Goal: Transaction & Acquisition: Purchase product/service

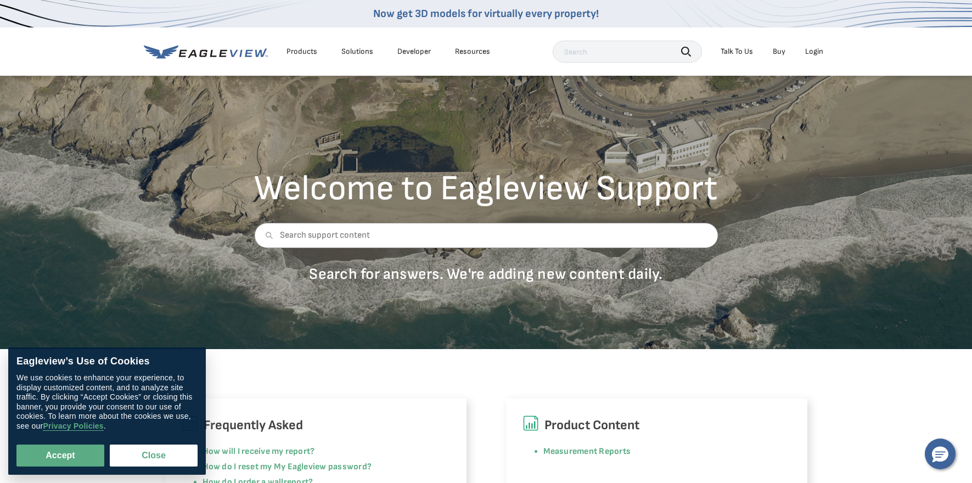
click at [817, 50] on div "Login" at bounding box center [814, 52] width 18 height 10
click at [816, 53] on div "Login" at bounding box center [814, 52] width 18 height 10
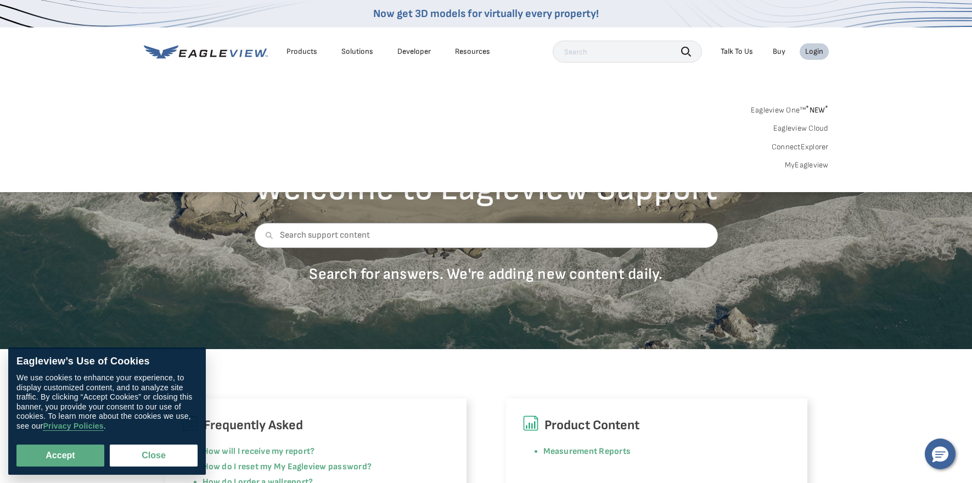
click at [813, 50] on div "Login" at bounding box center [814, 52] width 18 height 10
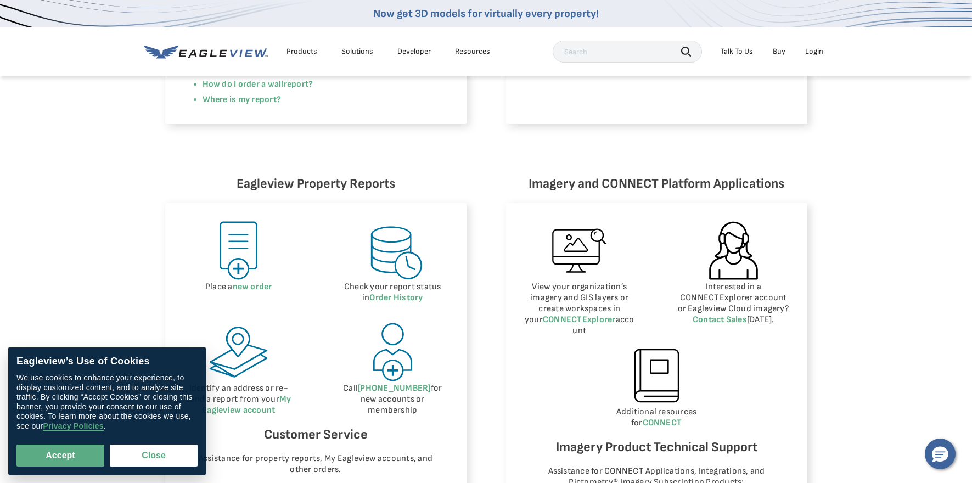
scroll to position [385, 0]
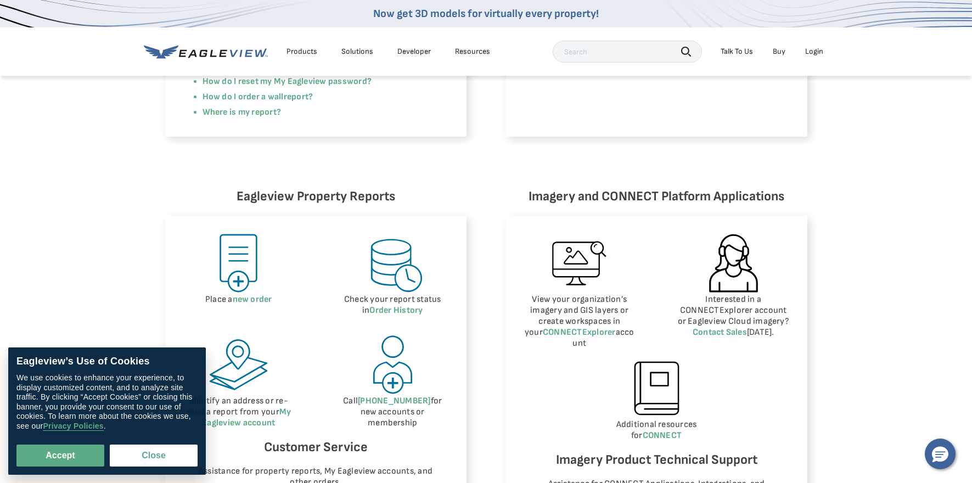
click at [235, 287] on img at bounding box center [238, 263] width 62 height 62
click at [234, 256] on img at bounding box center [238, 263] width 62 height 62
drag, startPoint x: 61, startPoint y: 451, endPoint x: 66, endPoint y: 450, distance: 5.6
click at [64, 451] on button "Accept" at bounding box center [60, 455] width 88 height 22
checkbox input "true"
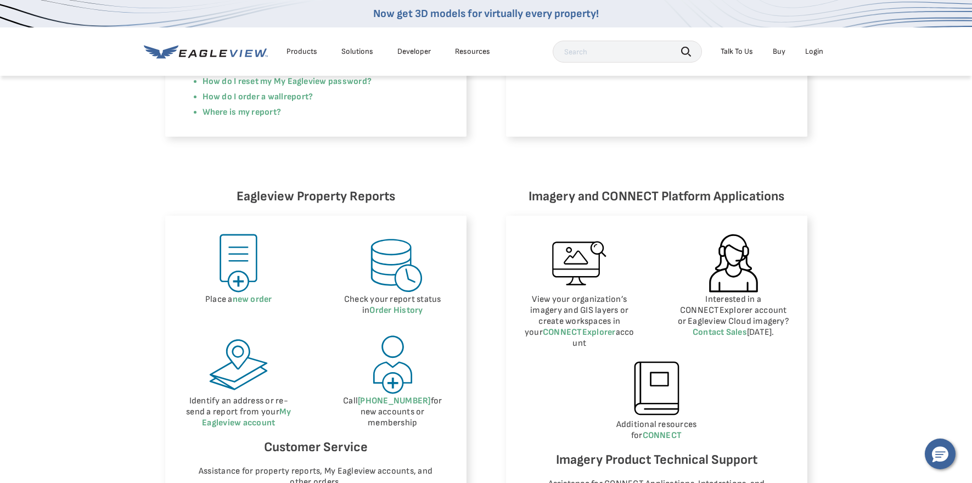
click at [231, 284] on img at bounding box center [238, 263] width 62 height 62
click at [816, 50] on div "Login" at bounding box center [814, 52] width 18 height 10
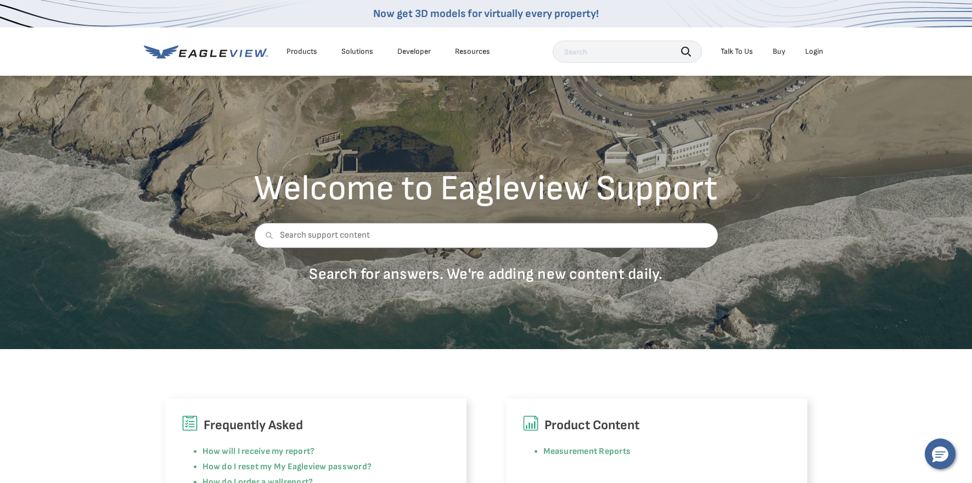
click at [225, 49] on icon at bounding box center [206, 52] width 124 height 14
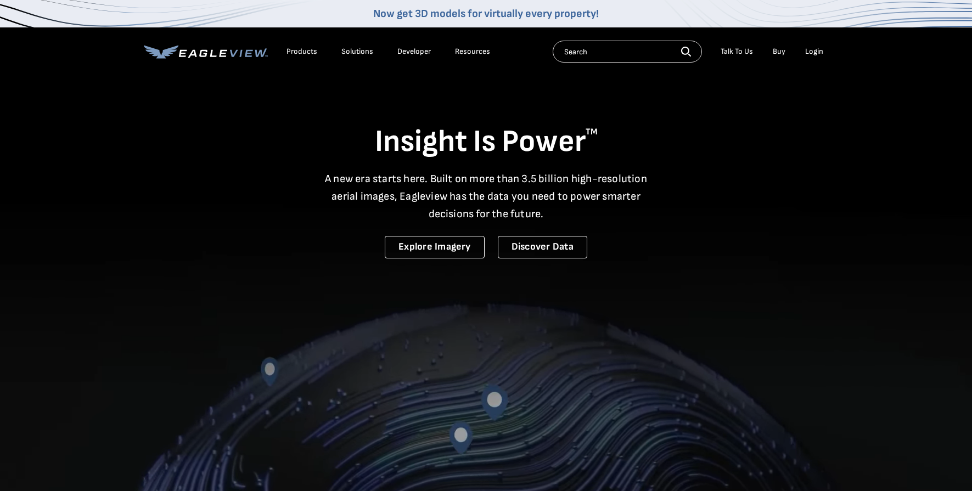
click at [819, 51] on div "Login" at bounding box center [814, 52] width 18 height 10
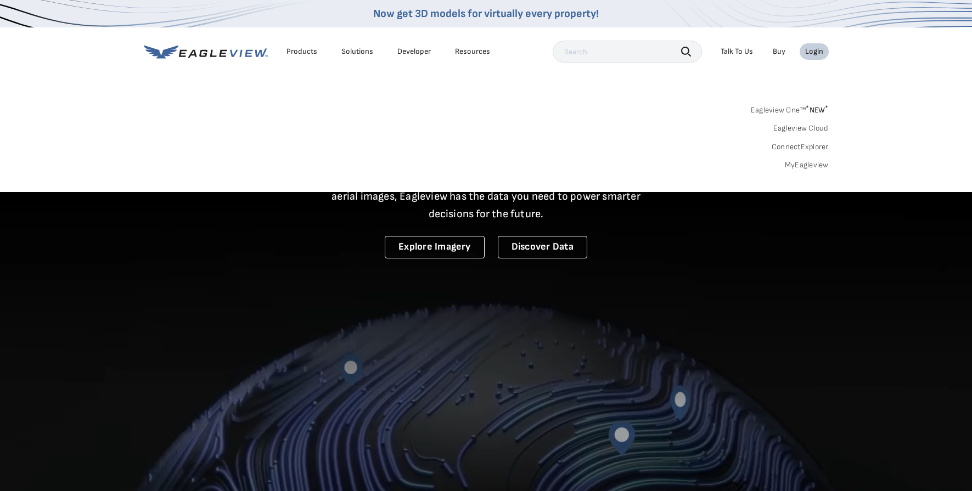
click at [818, 48] on div "Login" at bounding box center [814, 52] width 18 height 10
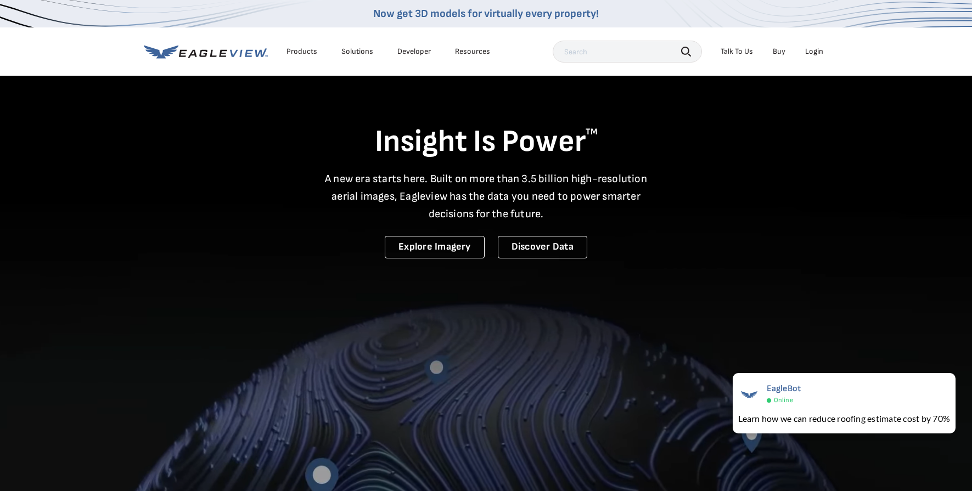
click at [815, 55] on div "Login" at bounding box center [814, 52] width 18 height 10
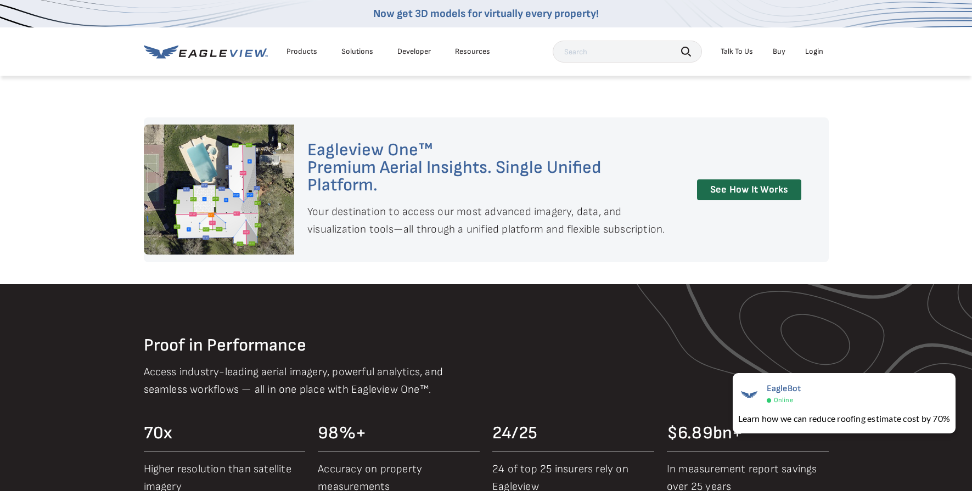
scroll to position [902, 0]
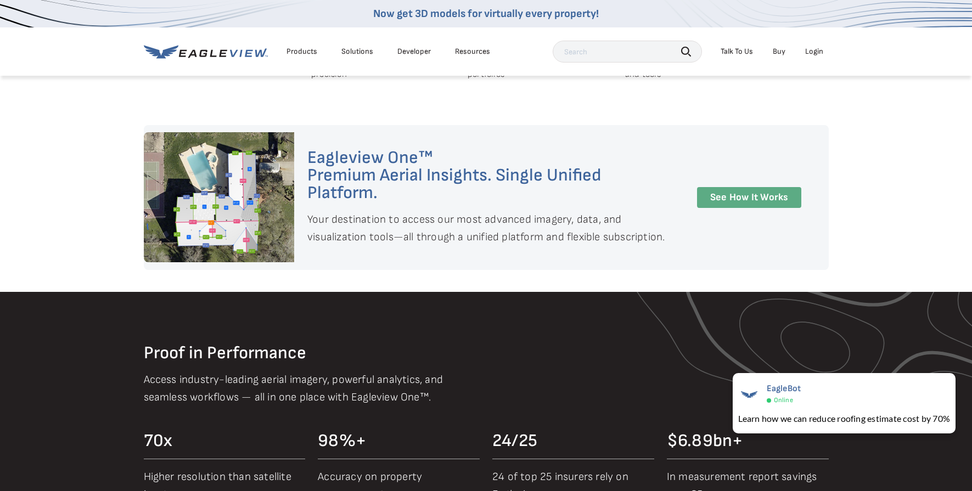
click at [756, 196] on link "See How It Works" at bounding box center [749, 197] width 104 height 21
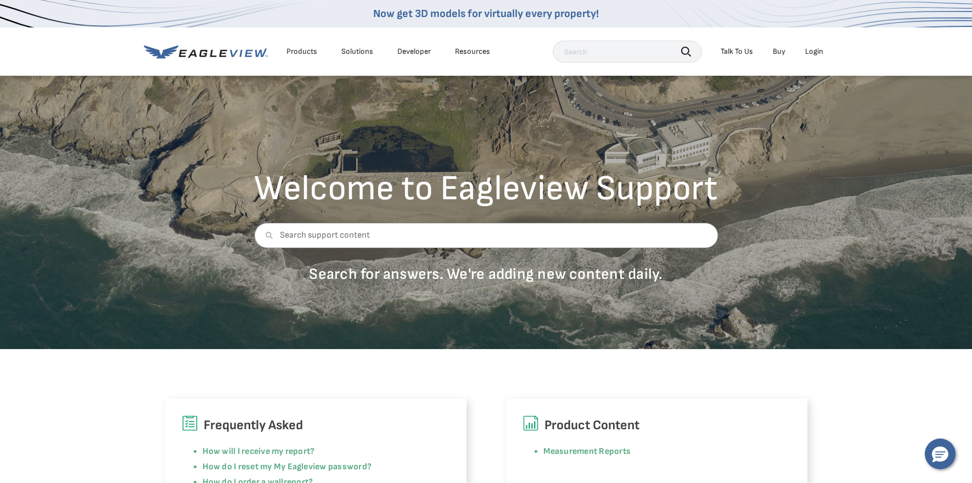
click at [811, 50] on div "Login" at bounding box center [814, 52] width 18 height 10
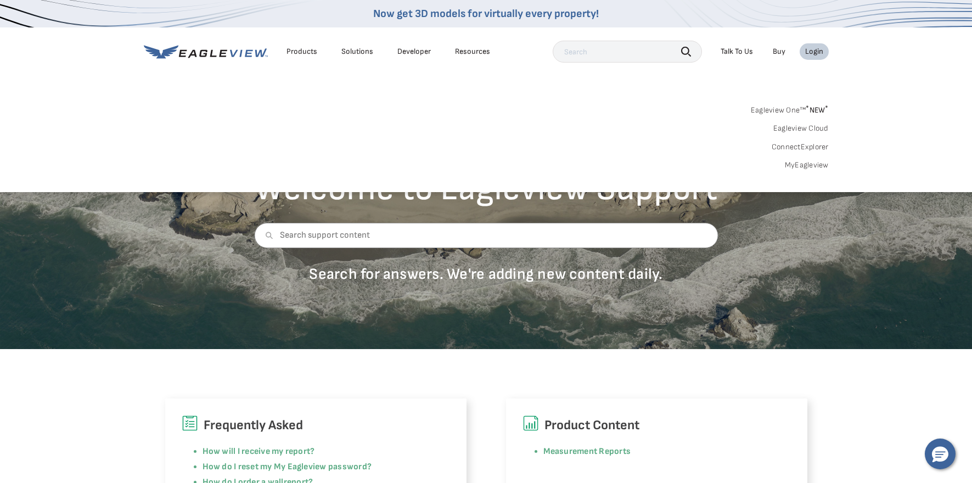
click at [812, 50] on div "Login" at bounding box center [814, 52] width 18 height 10
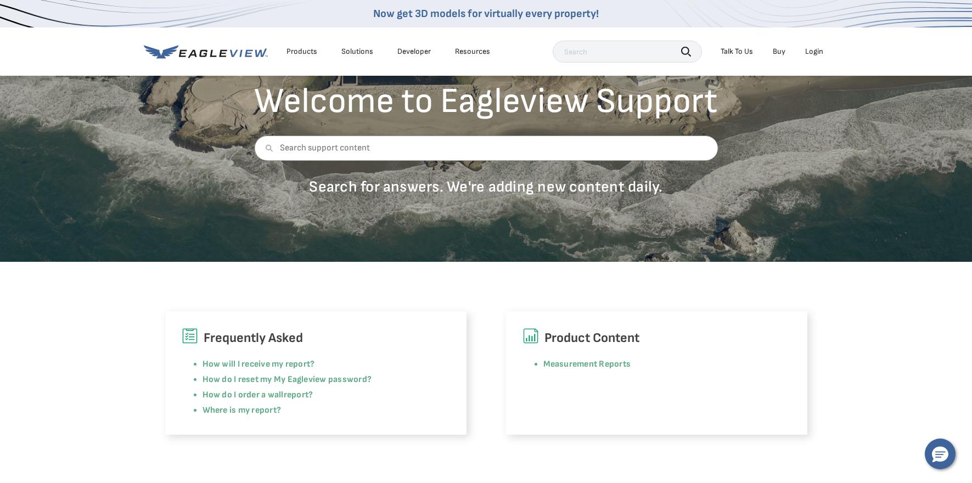
scroll to position [174, 0]
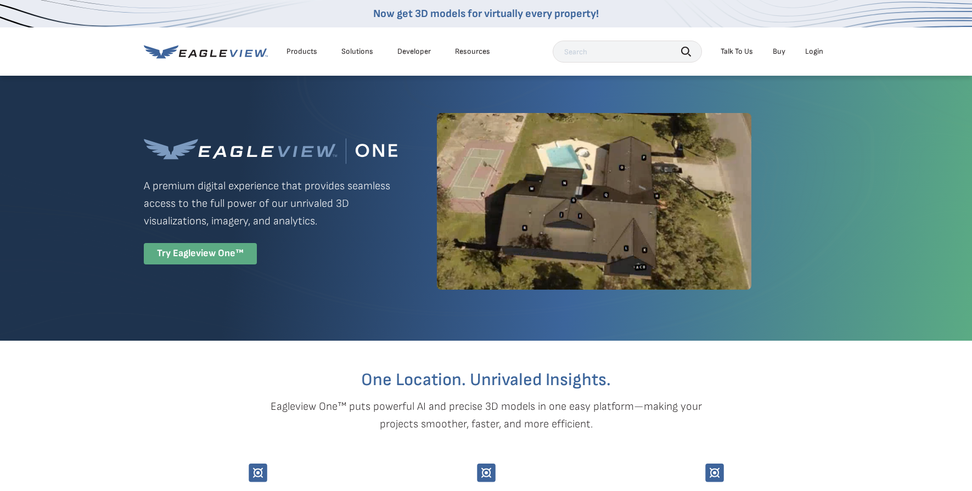
click at [195, 254] on div "Try Eagleview One™" at bounding box center [200, 253] width 113 height 21
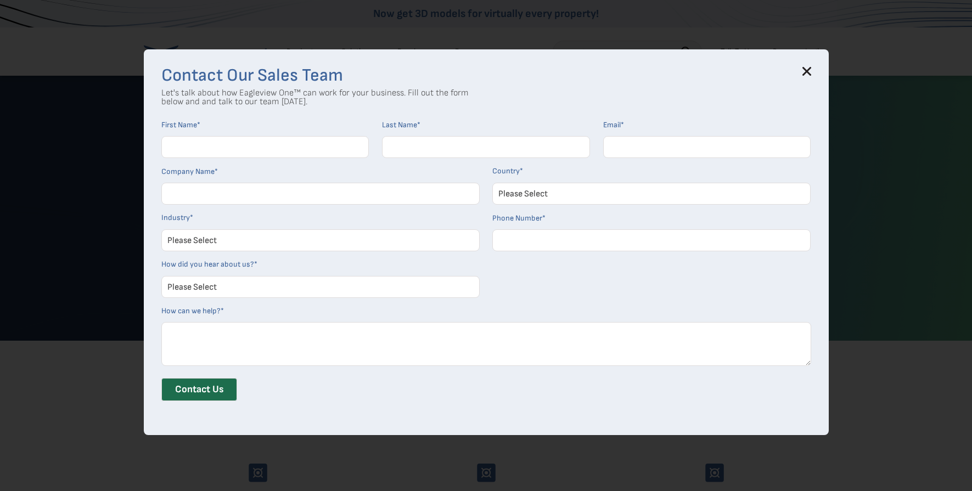
click at [810, 74] on icon at bounding box center [806, 70] width 7 height 7
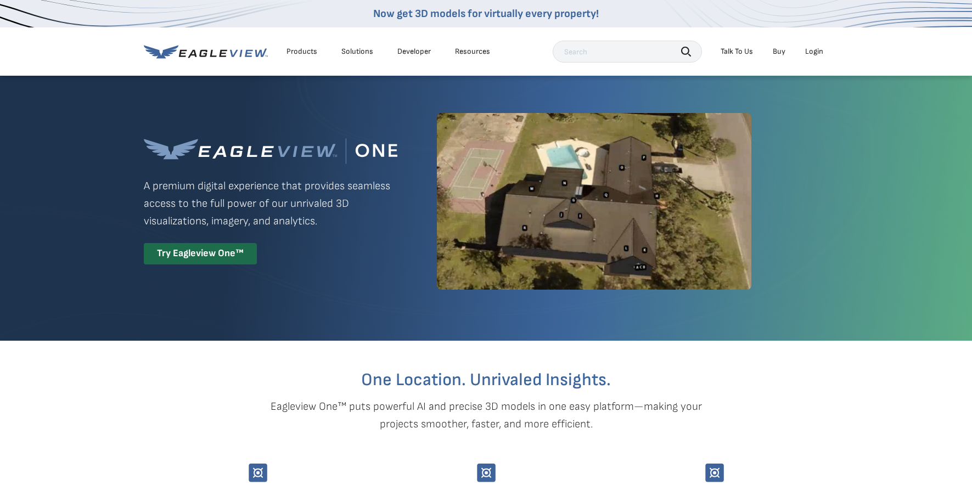
click at [805, 49] on div "Login" at bounding box center [814, 52] width 18 height 10
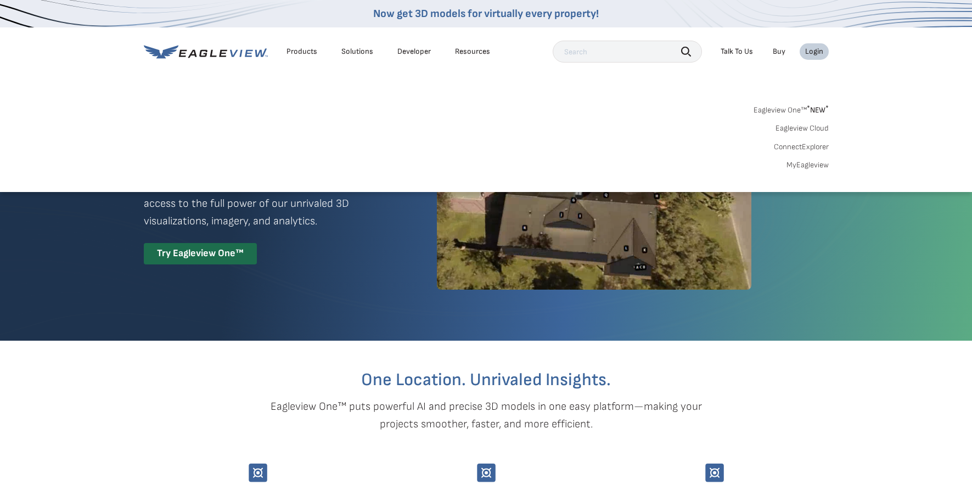
click at [786, 107] on link "Eagleview One™ * NEW *" at bounding box center [790, 108] width 75 height 13
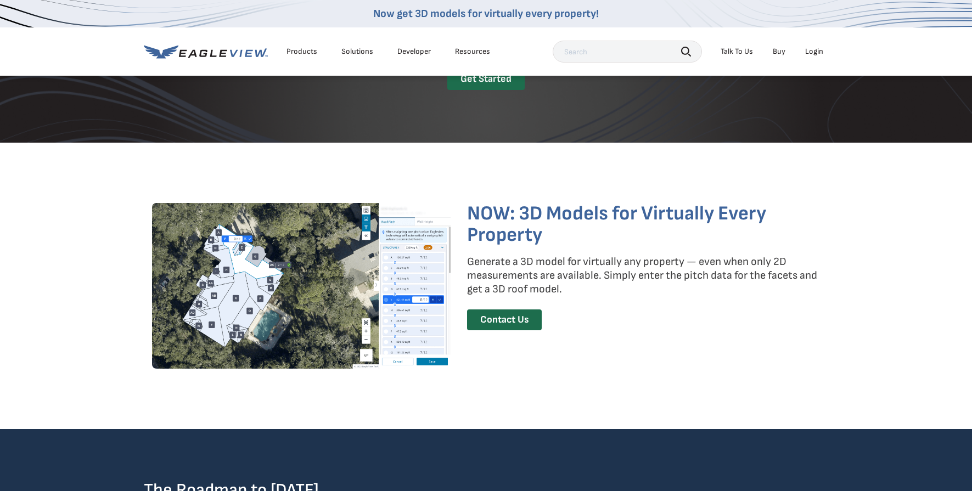
scroll to position [1607, 0]
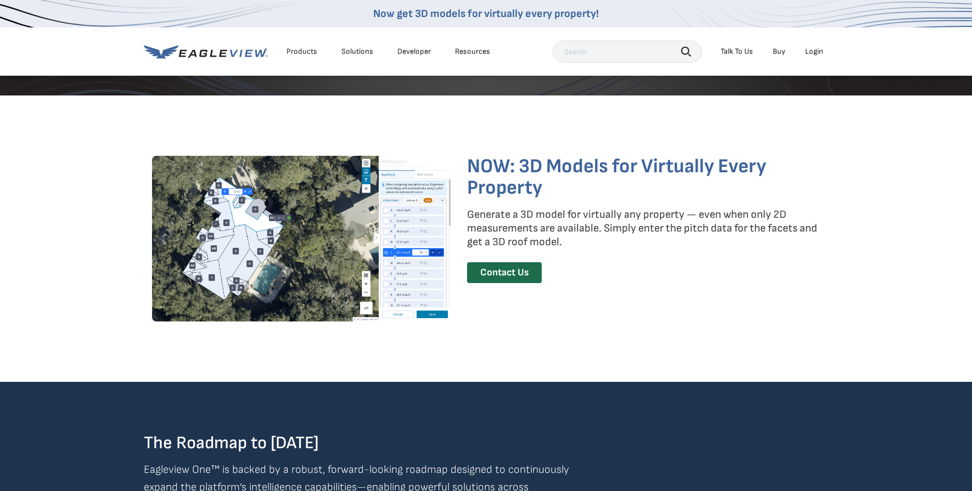
drag, startPoint x: 952, startPoint y: 300, endPoint x: 954, endPoint y: 83, distance: 216.8
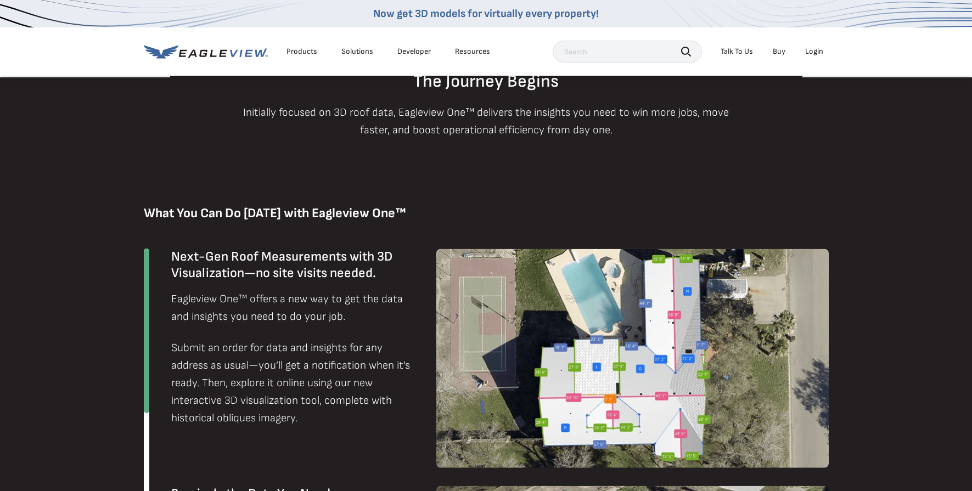
scroll to position [0, 0]
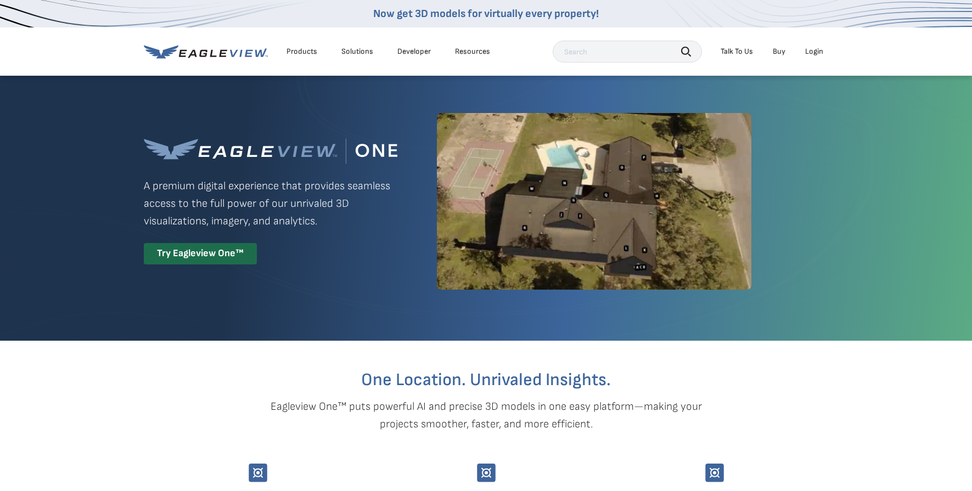
click at [803, 48] on li "Login" at bounding box center [814, 51] width 29 height 16
click at [813, 51] on div "Login" at bounding box center [814, 52] width 18 height 10
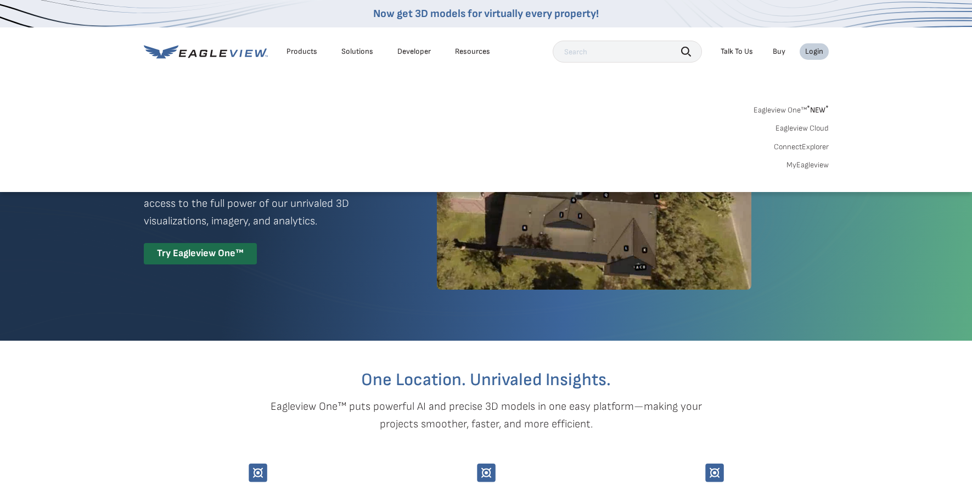
drag, startPoint x: 807, startPoint y: 100, endPoint x: 811, endPoint y: 105, distance: 5.8
click at [809, 104] on div "Search Products Our Product Areas Imagery 1-Inch GSD Aerial Imagery *" at bounding box center [486, 140] width 972 height 103
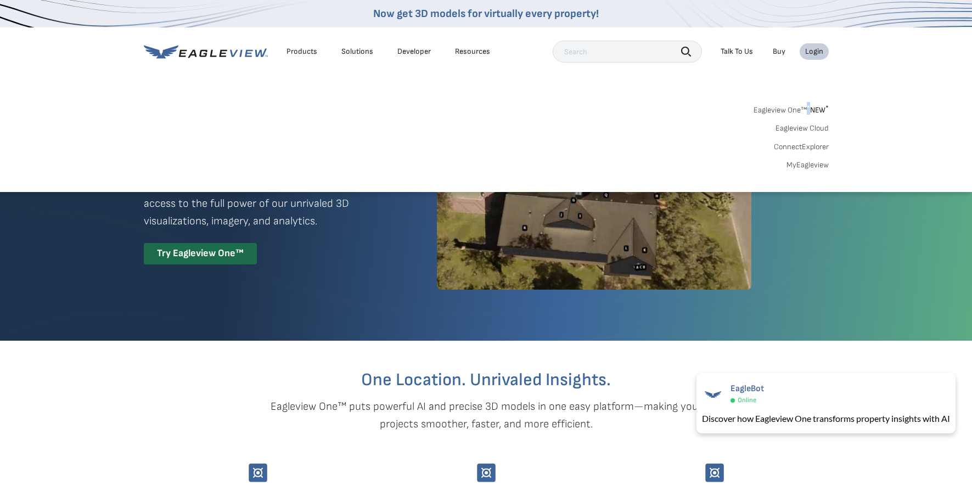
click at [778, 112] on link "Eagleview One™ * NEW *" at bounding box center [790, 108] width 75 height 13
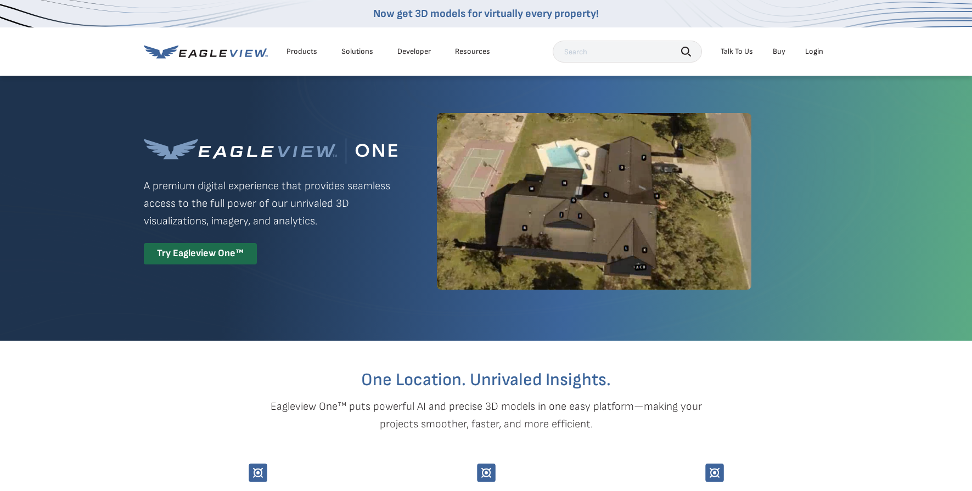
click at [294, 53] on div "Products" at bounding box center [301, 52] width 31 height 10
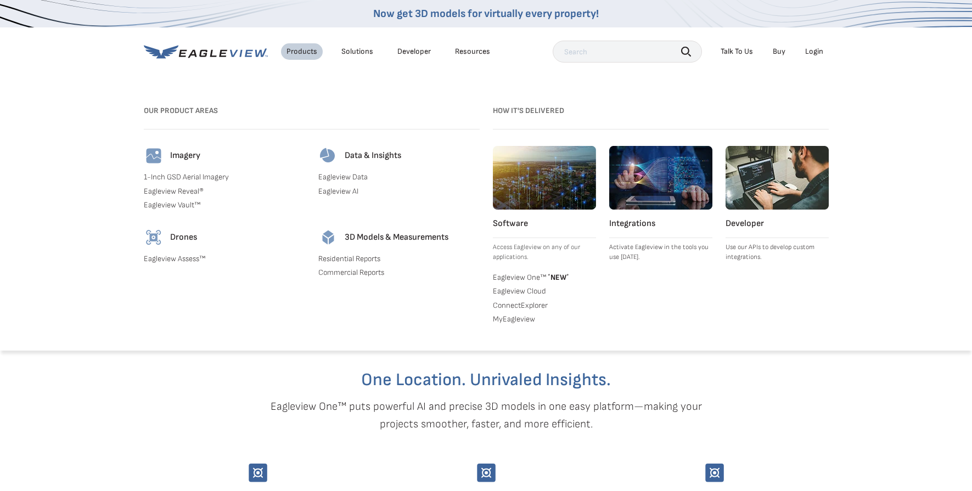
click at [557, 277] on span "* NEW *" at bounding box center [557, 277] width 23 height 9
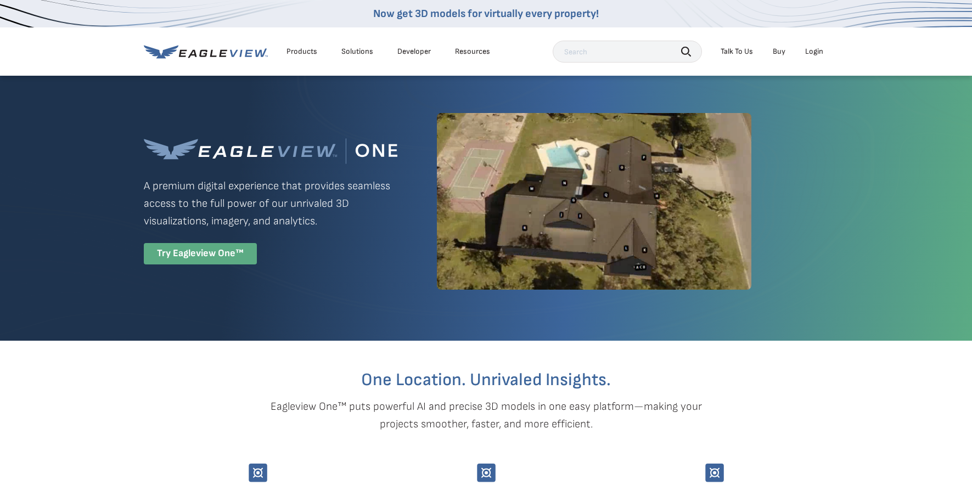
click at [199, 253] on div "Try Eagleview One™" at bounding box center [200, 253] width 113 height 21
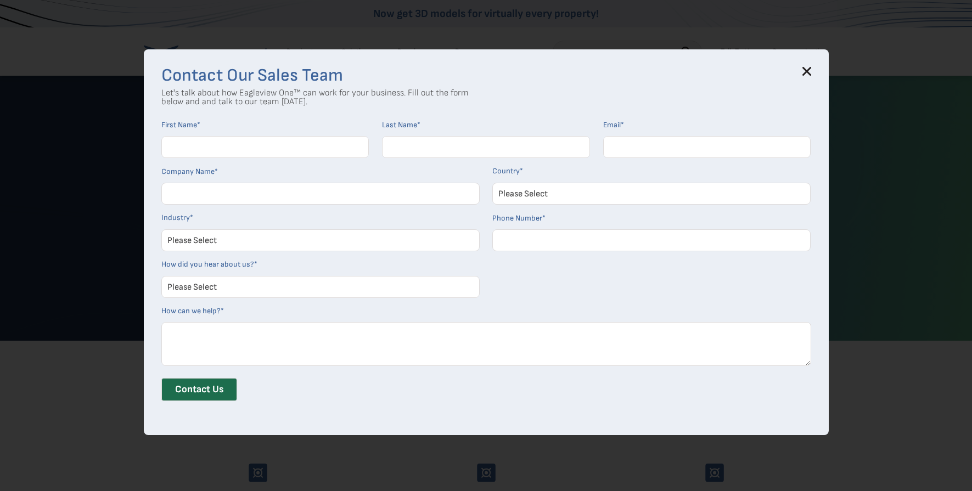
click at [810, 74] on icon at bounding box center [806, 70] width 7 height 7
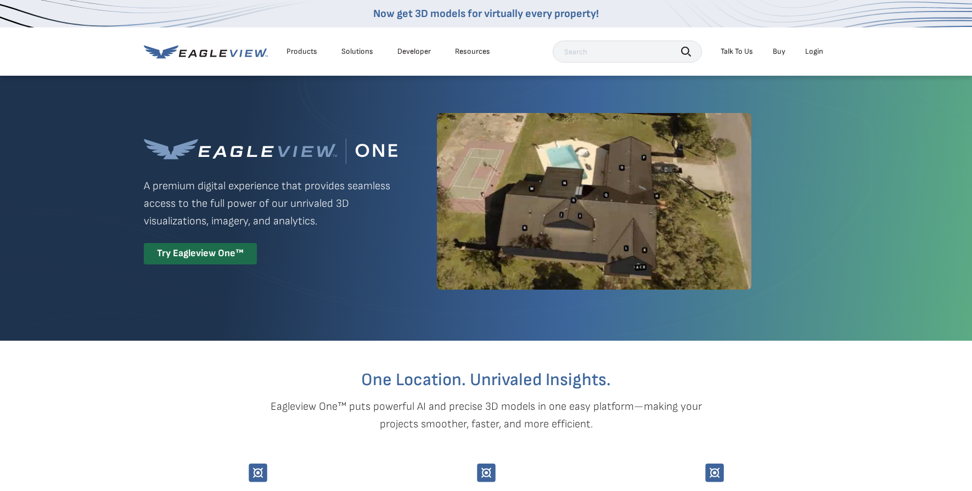
click at [818, 50] on div "Login" at bounding box center [814, 52] width 18 height 10
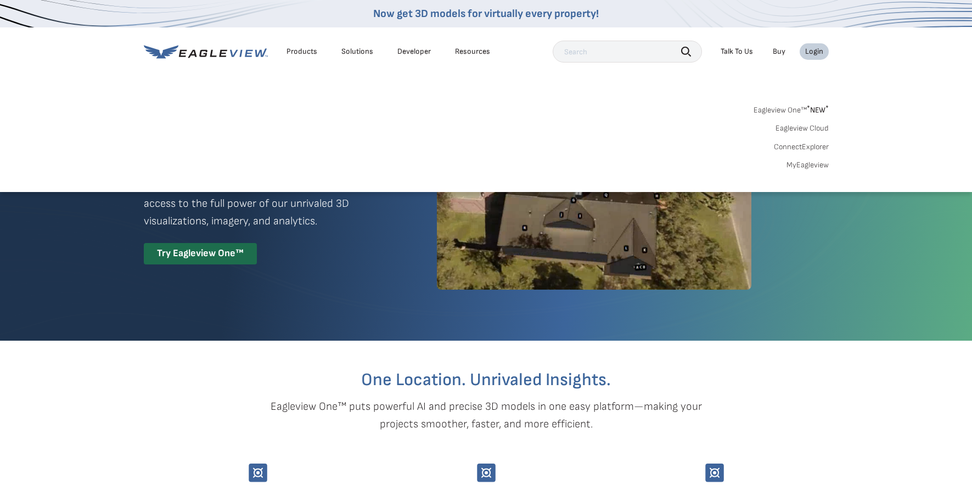
click at [809, 105] on span "* NEW *" at bounding box center [818, 109] width 22 height 9
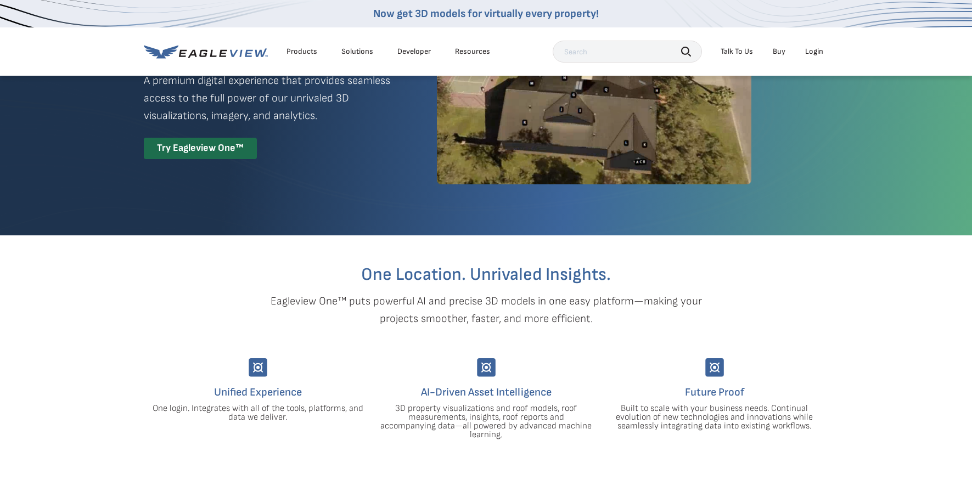
scroll to position [120, 0]
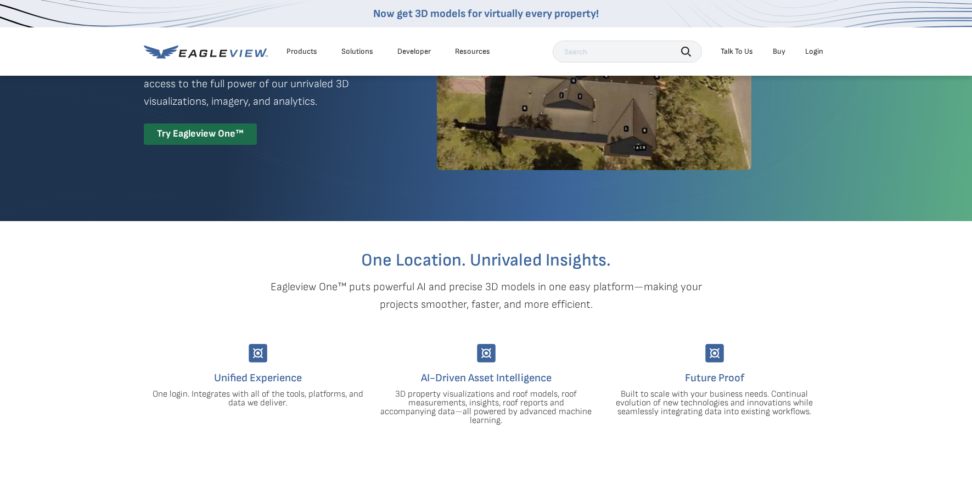
click at [821, 54] on div "Login" at bounding box center [814, 52] width 18 height 10
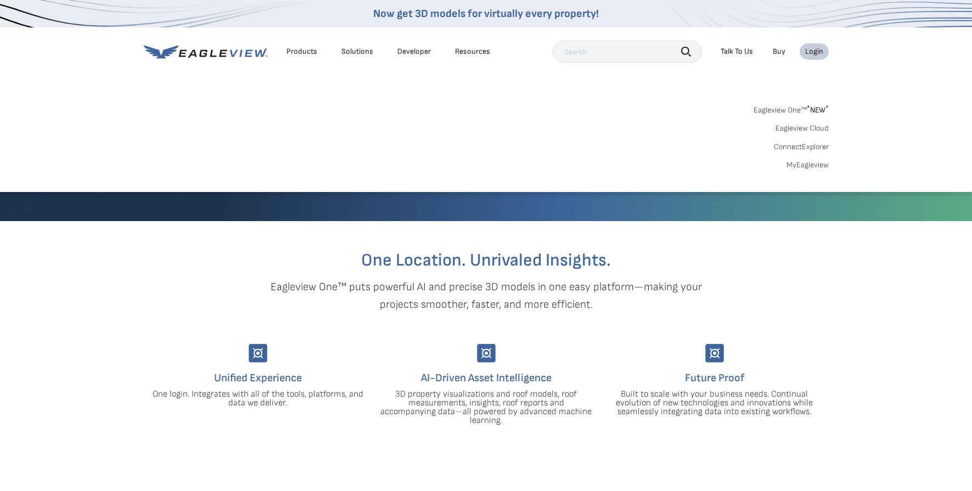
click at [781, 106] on link "Eagleview One™ * NEW *" at bounding box center [790, 108] width 75 height 13
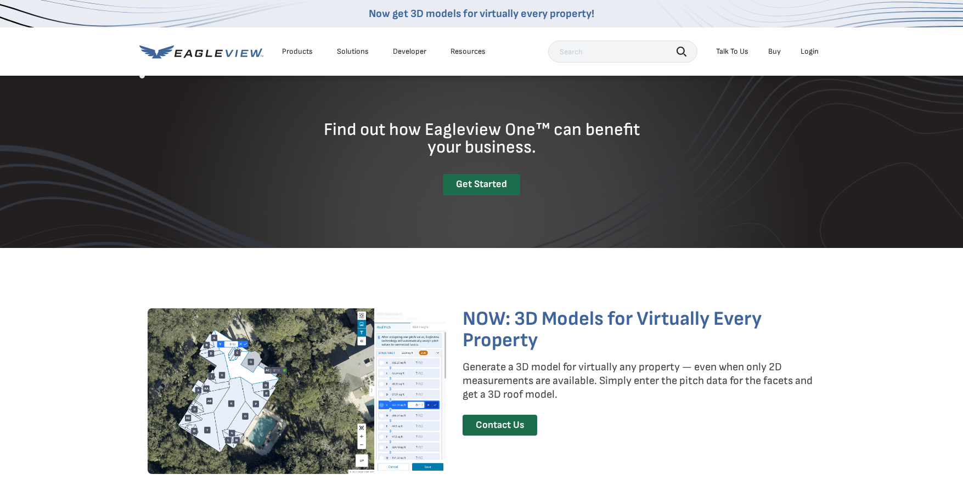
scroll to position [1385, 0]
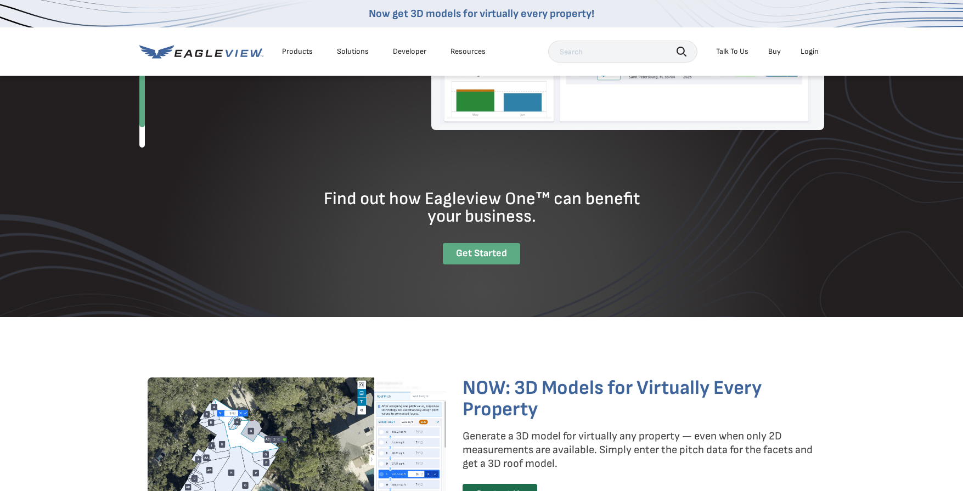
click at [460, 250] on div "Get Started" at bounding box center [481, 253] width 77 height 21
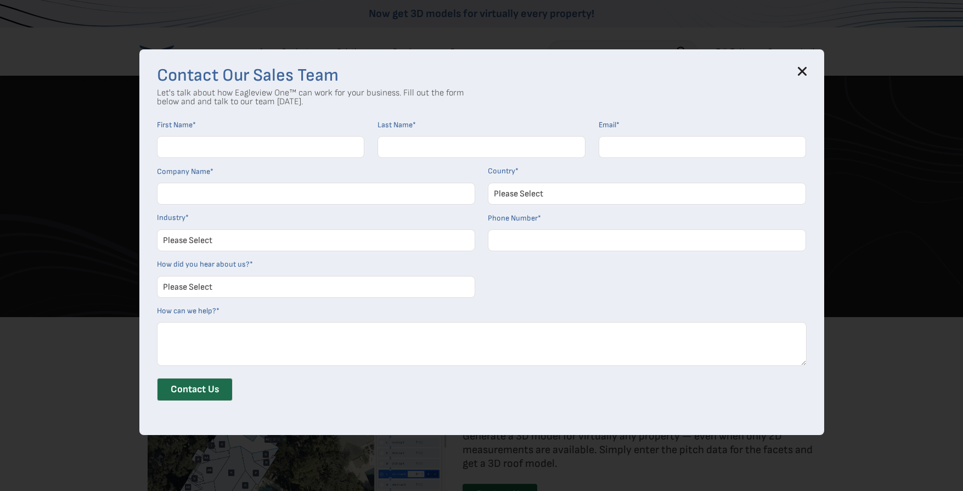
click at [806, 69] on icon at bounding box center [802, 71] width 9 height 9
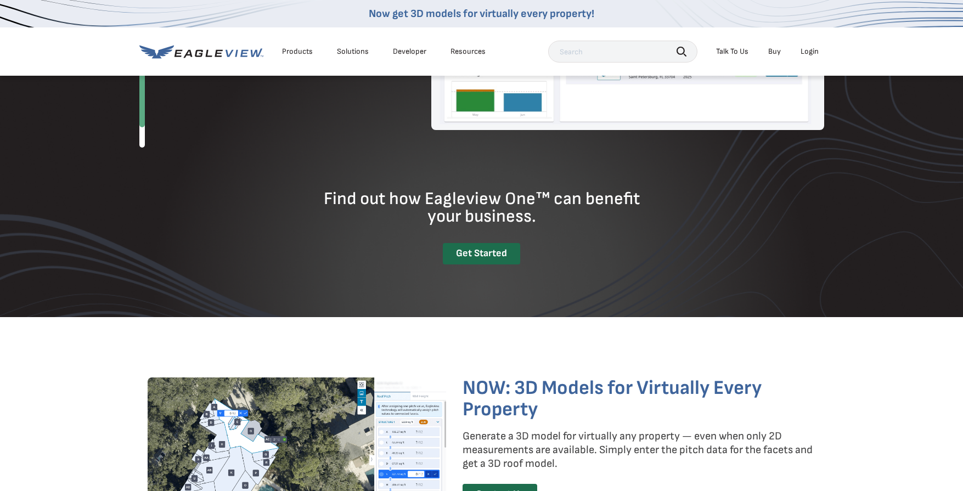
click at [808, 50] on div "Login" at bounding box center [810, 52] width 18 height 10
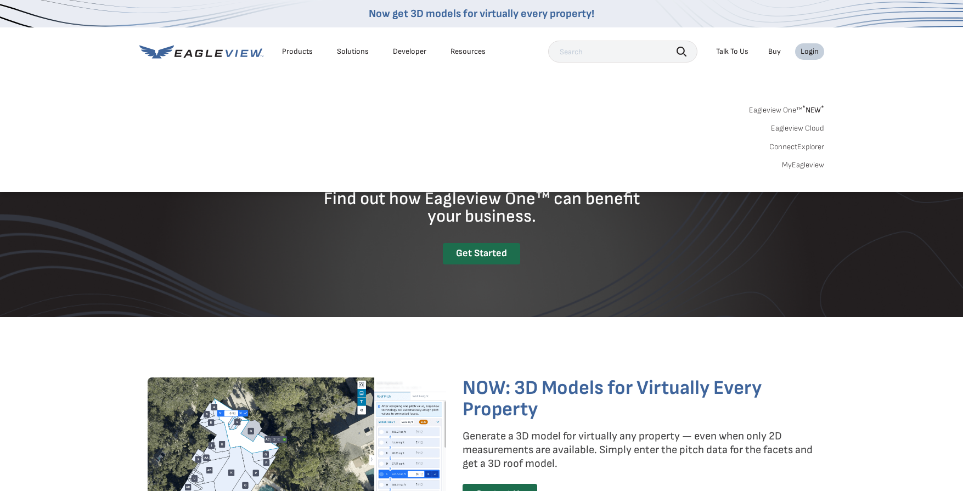
click at [802, 164] on link "MyEagleview" at bounding box center [803, 165] width 42 height 10
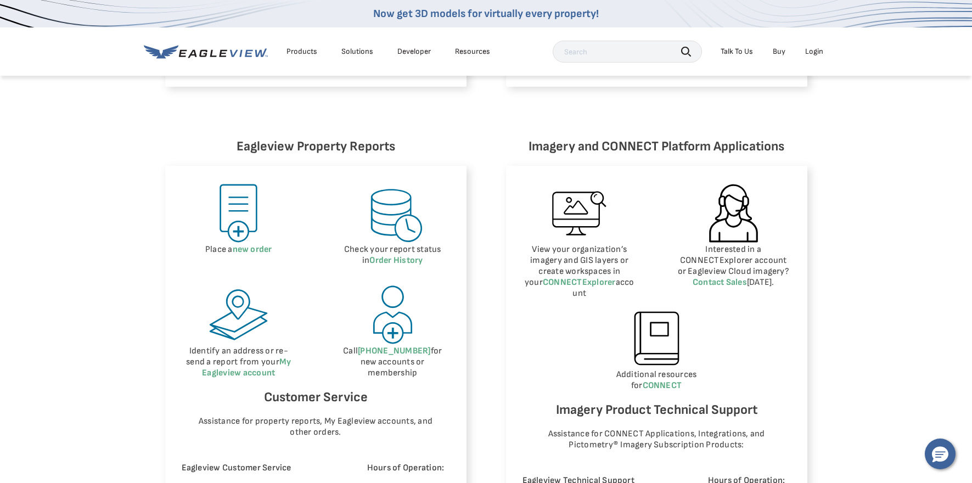
scroll to position [431, 0]
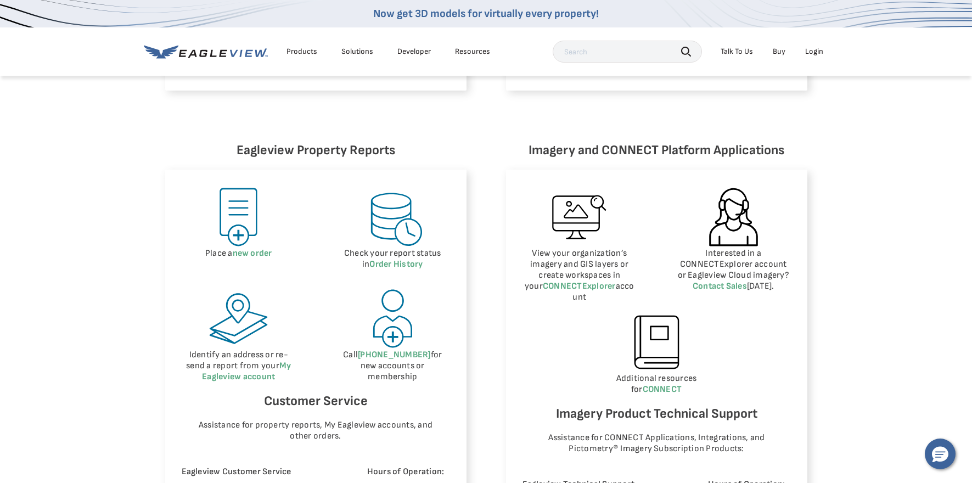
click at [233, 232] on img at bounding box center [238, 217] width 62 height 62
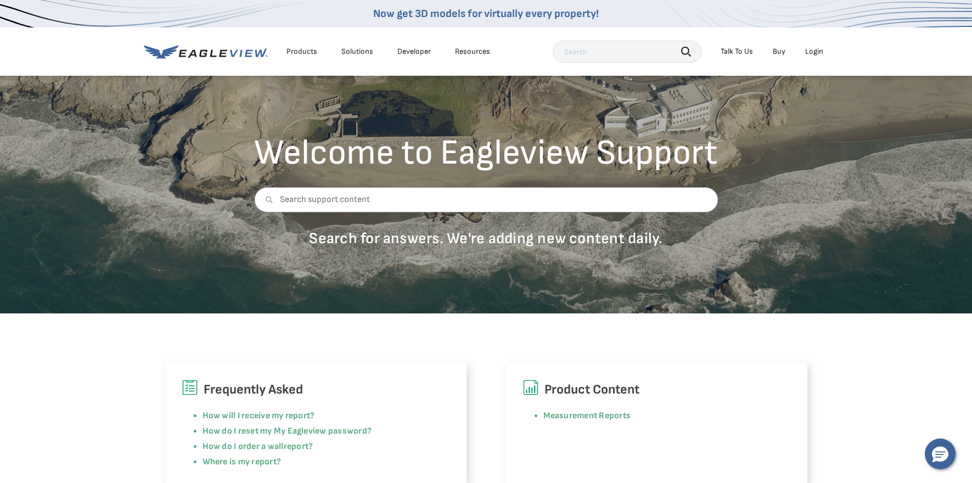
scroll to position [0, 0]
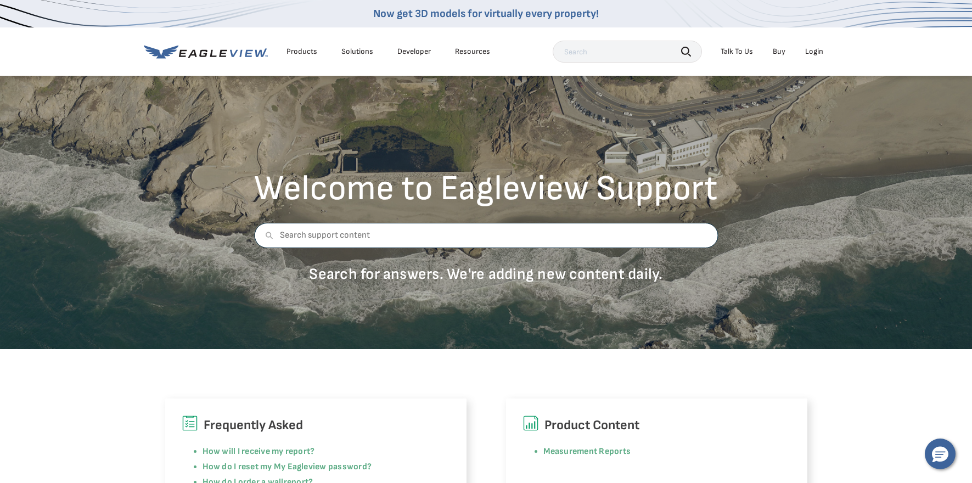
click at [344, 236] on input "text" at bounding box center [486, 235] width 464 height 25
click at [300, 52] on div "Products" at bounding box center [301, 52] width 31 height 10
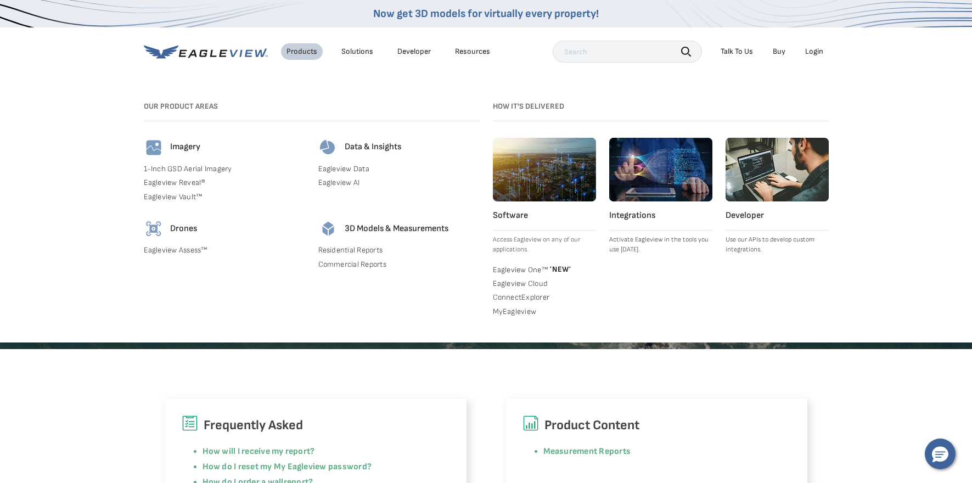
click at [358, 49] on div "Solutions" at bounding box center [357, 52] width 32 height 10
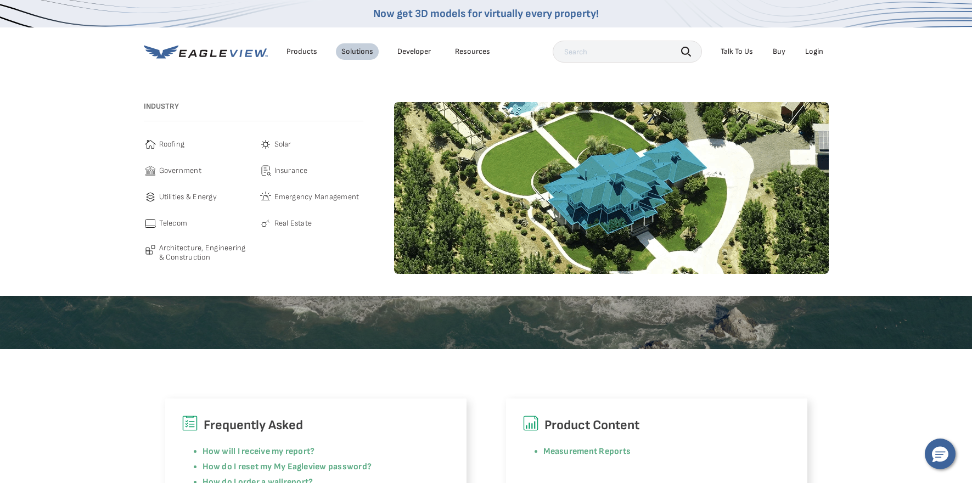
click at [169, 140] on span "Roofing" at bounding box center [172, 144] width 26 height 13
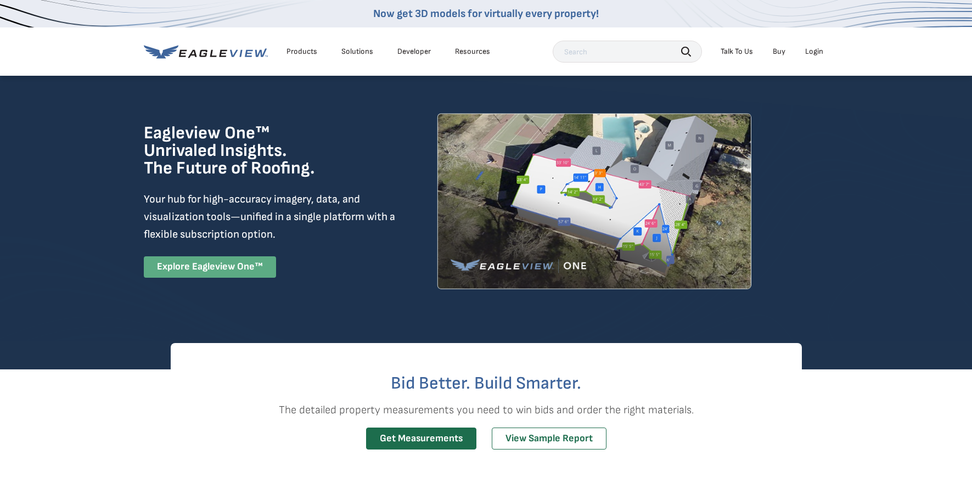
click at [226, 266] on link "Explore Eagleview One™" at bounding box center [210, 266] width 132 height 21
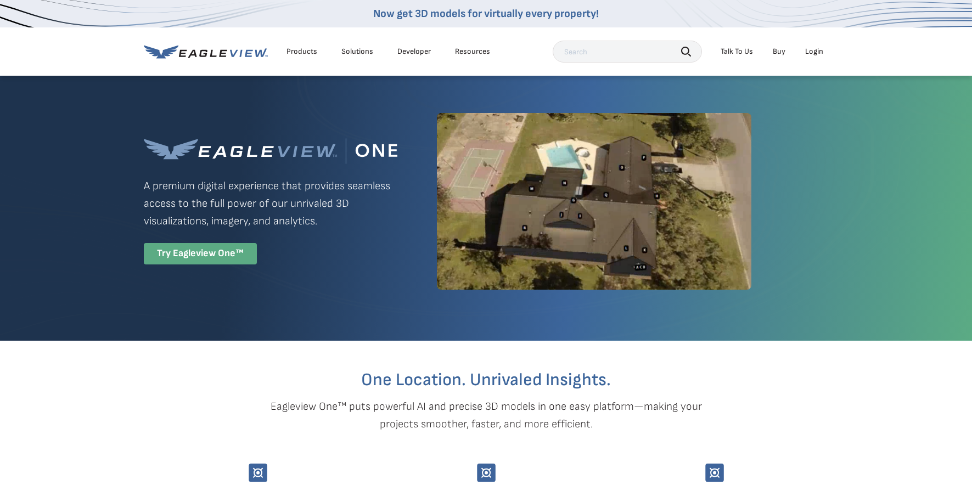
click at [210, 255] on div "Try Eagleview One™" at bounding box center [200, 253] width 113 height 21
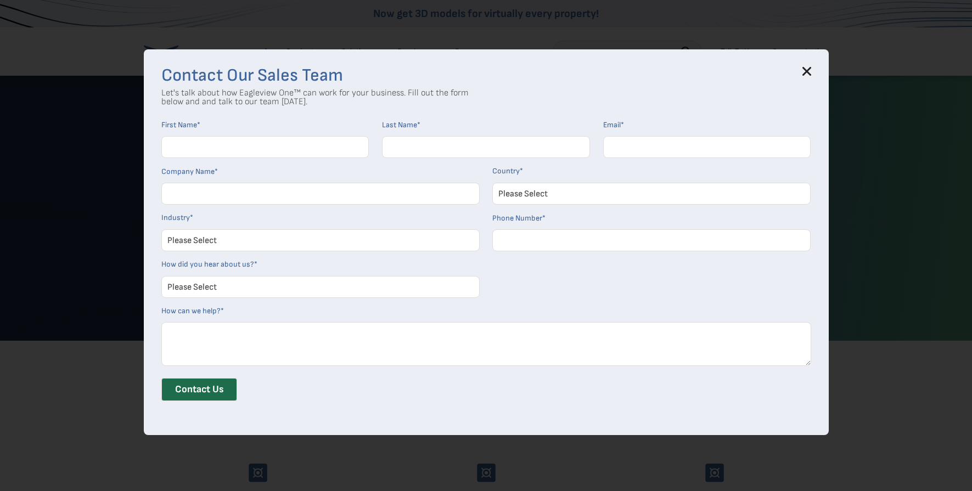
click at [811, 69] on icon at bounding box center [806, 71] width 9 height 9
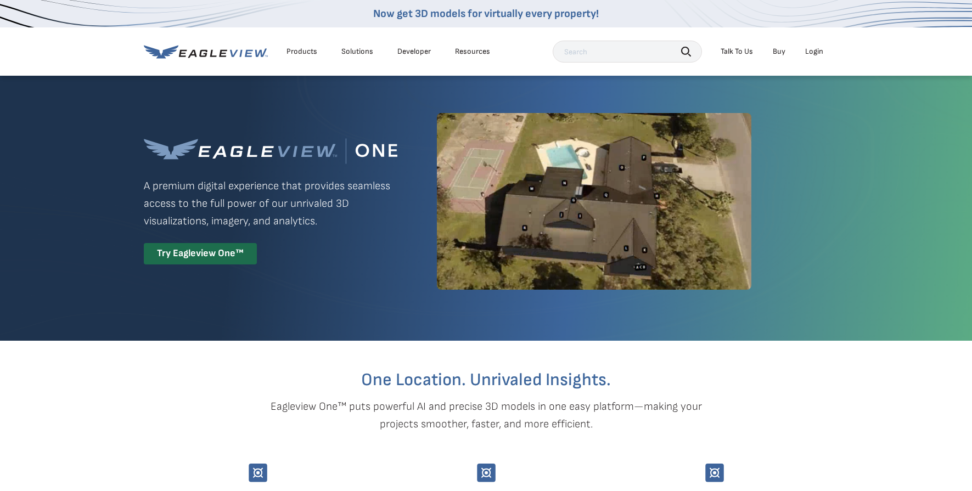
click at [816, 50] on div "Login" at bounding box center [814, 52] width 18 height 10
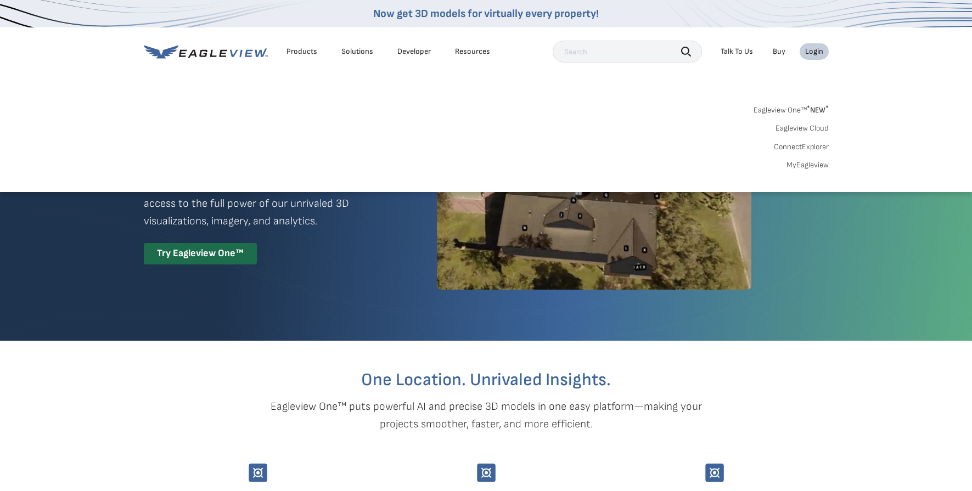
click at [802, 105] on link "Eagleview One™ * NEW *" at bounding box center [790, 108] width 75 height 13
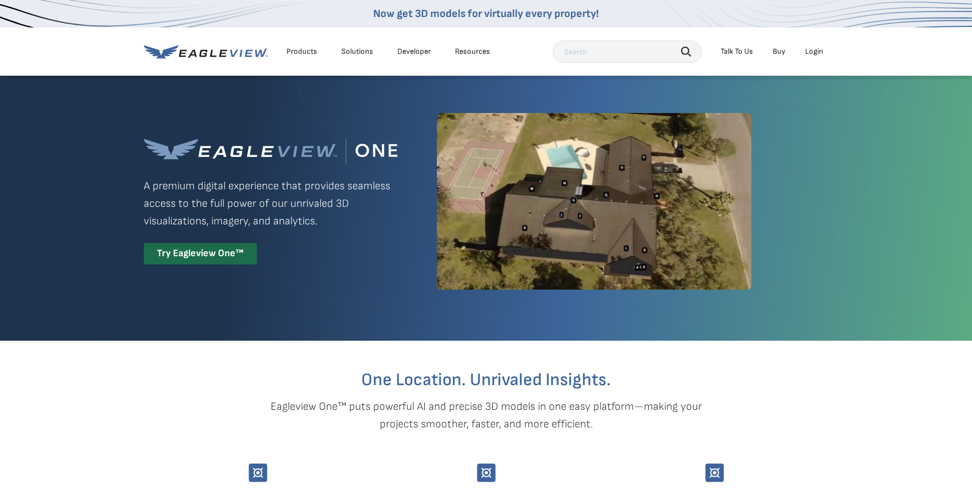
click at [586, 51] on input "text" at bounding box center [627, 52] width 149 height 22
click at [620, 54] on input "text" at bounding box center [627, 52] width 149 height 22
click at [813, 48] on div "Login" at bounding box center [814, 52] width 18 height 10
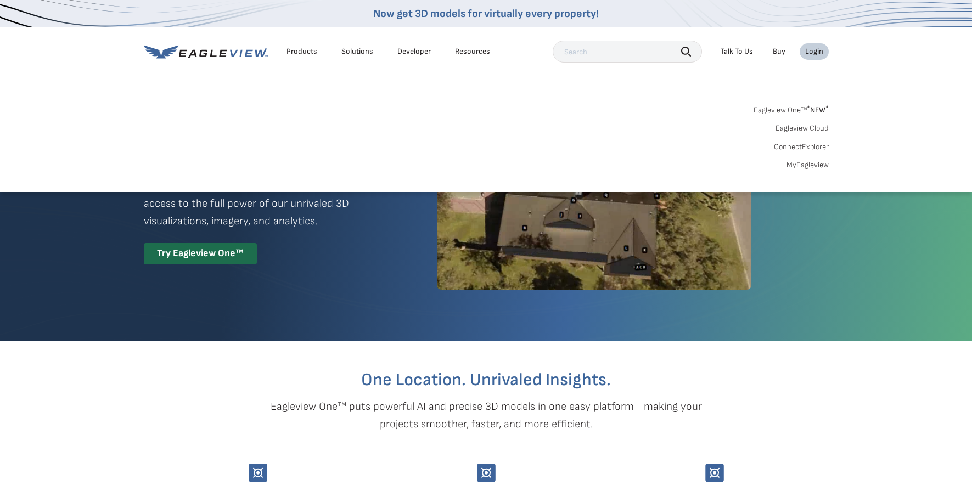
click at [819, 108] on span "* NEW *" at bounding box center [818, 109] width 22 height 9
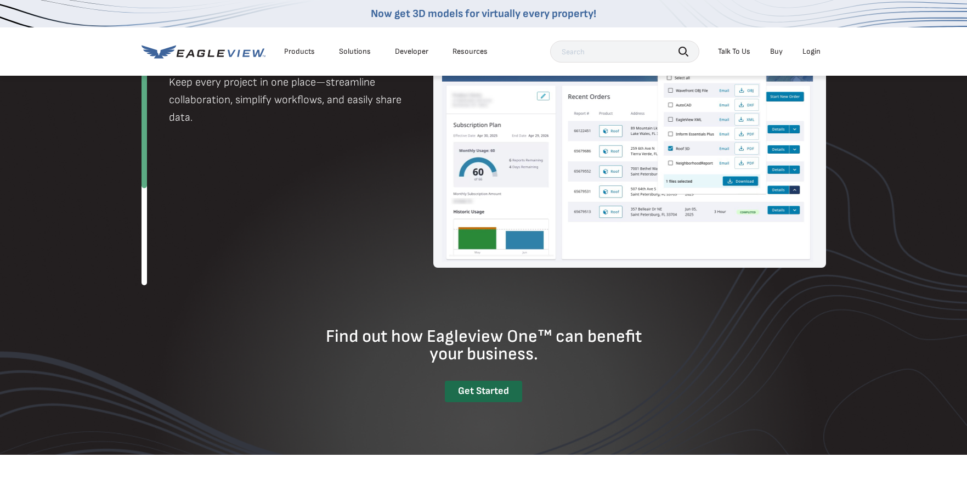
scroll to position [1255, 0]
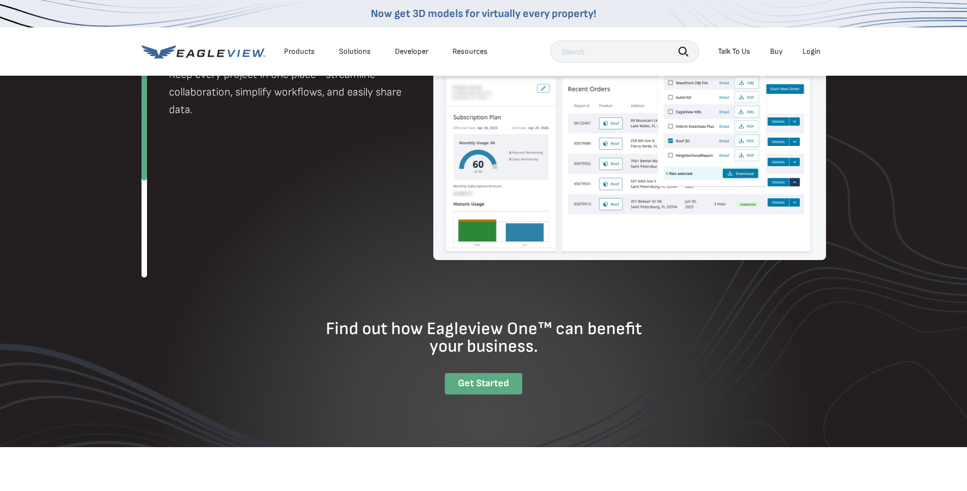
click at [478, 383] on div "Get Started" at bounding box center [483, 383] width 77 height 21
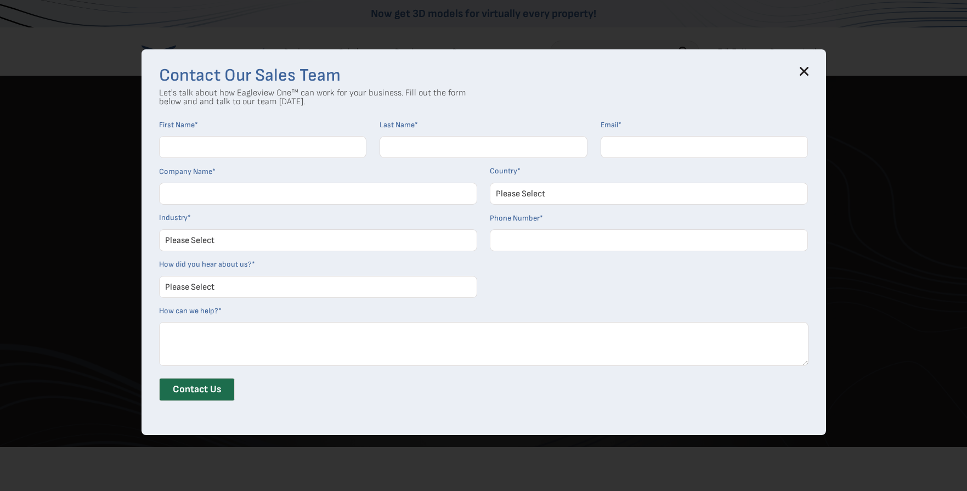
click at [200, 143] on input "First Name *" at bounding box center [263, 147] width 208 height 22
type input "[PERSON_NAME]"
type input "[EMAIL_ADDRESS][DOMAIN_NAME]"
type input "JMCFinishingservices"
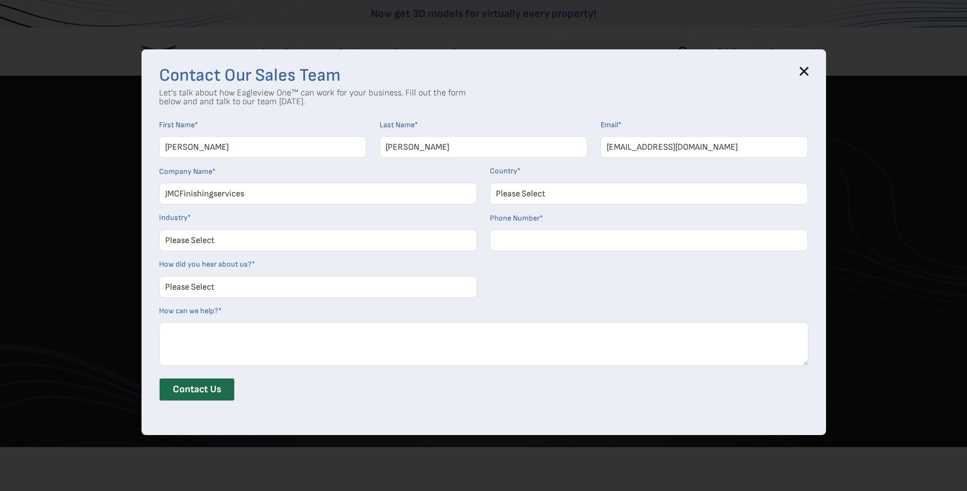
select select "[GEOGRAPHIC_DATA]"
type input "17046077966"
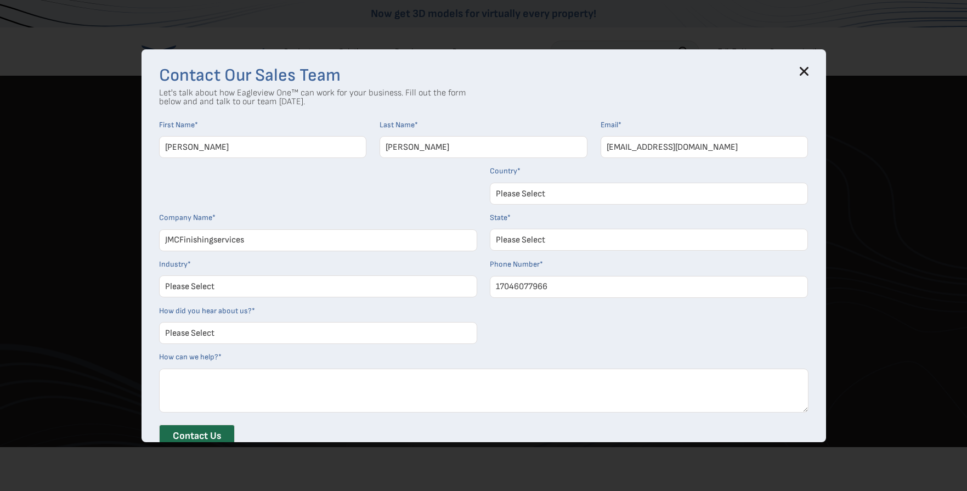
select select "[US_STATE]"
click at [198, 402] on textarea "How can we help? *" at bounding box center [484, 391] width 650 height 44
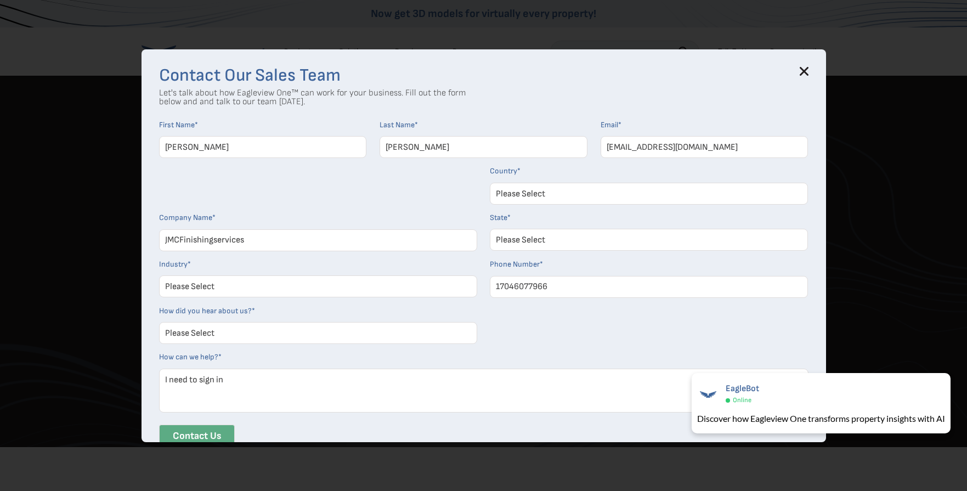
type textarea "I need to sign in"
click at [194, 430] on input "Contact Us" at bounding box center [197, 436] width 76 height 23
click at [290, 286] on select "Please Select Architects & Engineering Construction Electric/Gas Utilities Gove…" at bounding box center [318, 286] width 318 height 22
select select "Construction"
click at [163, 275] on select "Please Select Architects & Engineering Construction Electric/Gas Utilities Gove…" at bounding box center [318, 286] width 318 height 22
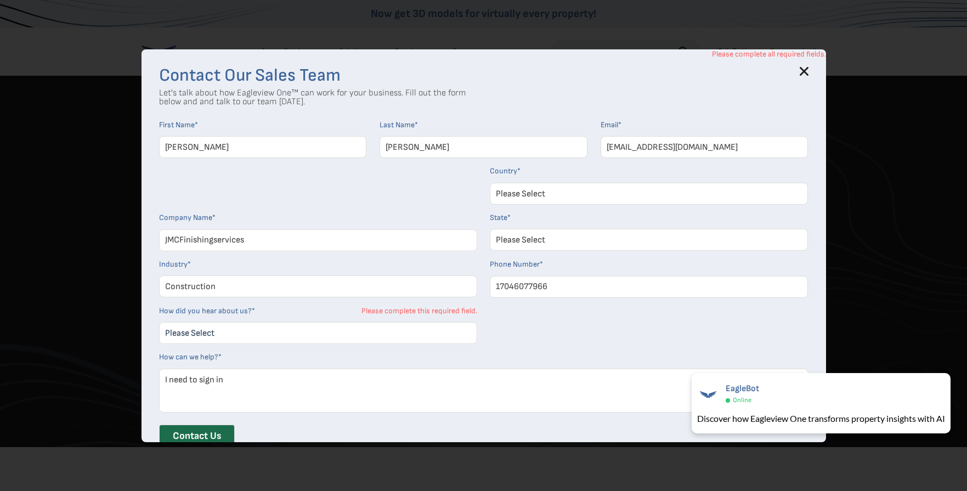
click at [270, 331] on select "Please Select Search Engine Social Media Word of Mouth Podcast Online Advertise…" at bounding box center [318, 333] width 318 height 22
select select "Social Media"
click at [163, 322] on select "Please Select Search Engine Social Media Word of Mouth Podcast Online Advertise…" at bounding box center [318, 333] width 318 height 22
click at [207, 435] on input "Contact Us" at bounding box center [197, 436] width 76 height 23
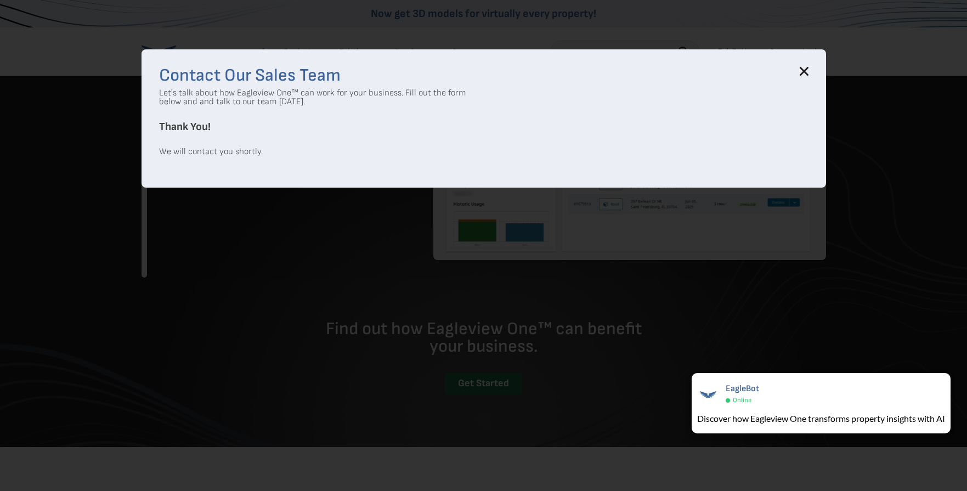
drag, startPoint x: 806, startPoint y: 71, endPoint x: 867, endPoint y: 99, distance: 67.3
click at [808, 74] on icon at bounding box center [804, 71] width 9 height 9
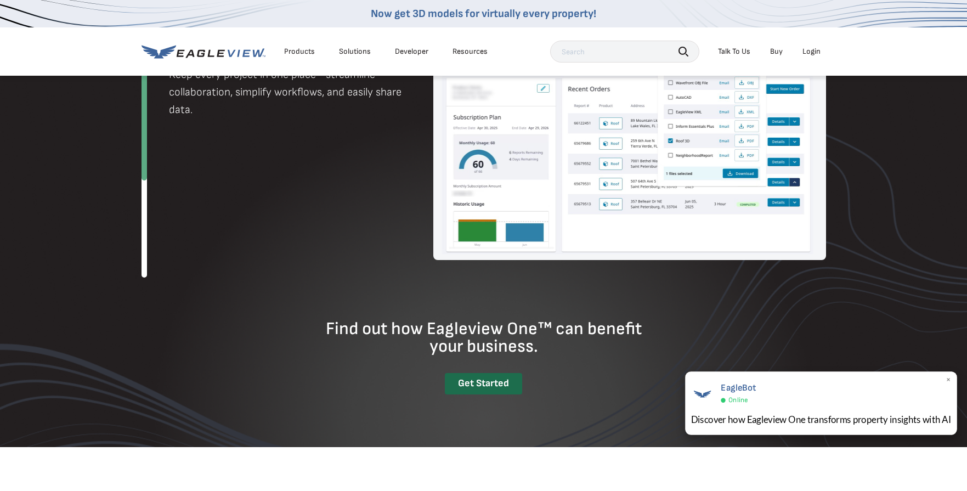
click at [772, 401] on div "EagleBot Online" at bounding box center [821, 392] width 261 height 25
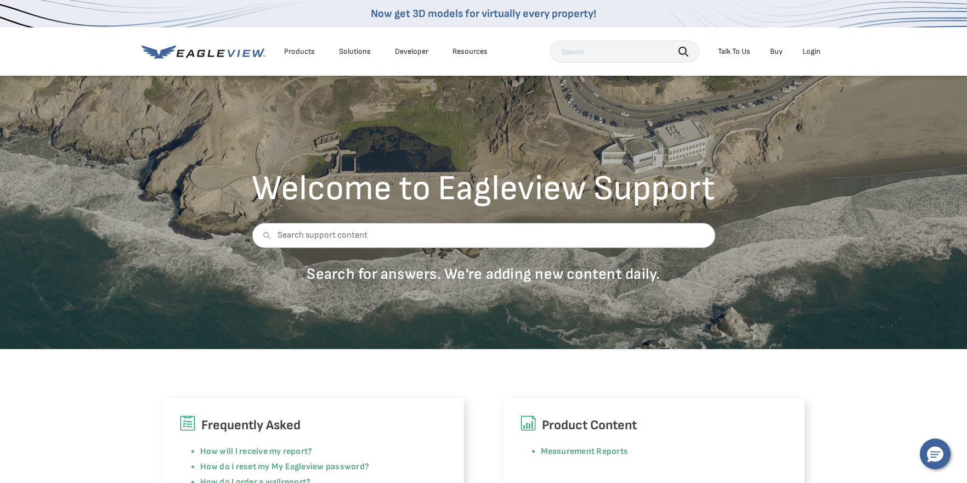
click at [811, 53] on div "Login" at bounding box center [812, 52] width 18 height 10
click at [934, 456] on icon "Hello, have a question? Let’s chat." at bounding box center [935, 455] width 16 height 16
click at [809, 47] on div "Login" at bounding box center [812, 52] width 18 height 10
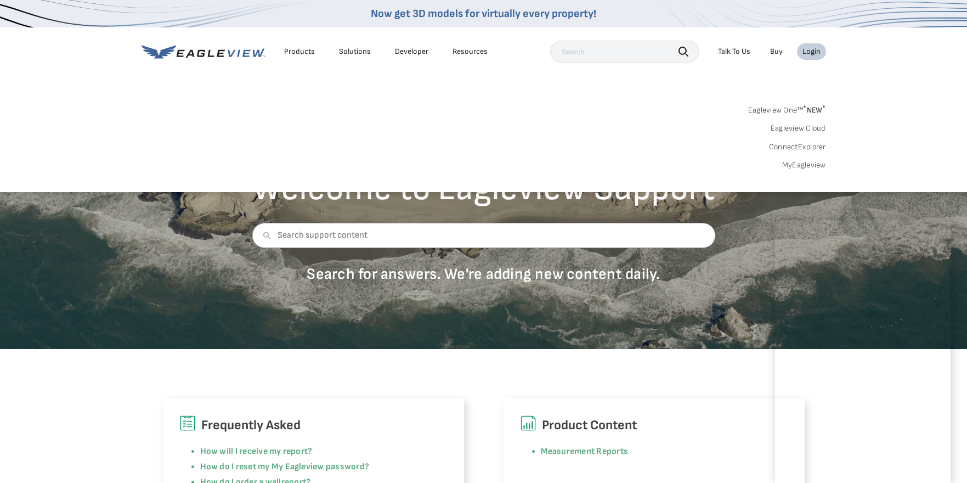
click at [591, 54] on input "text" at bounding box center [624, 52] width 149 height 22
type input "login in"
click at [687, 50] on icon "button" at bounding box center [683, 51] width 8 height 8
click at [813, 48] on div "Login" at bounding box center [812, 52] width 18 height 10
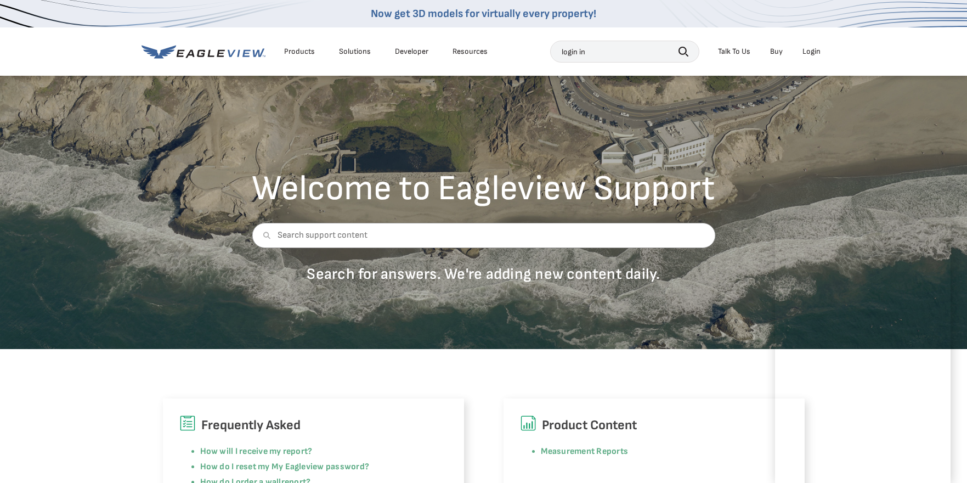
click at [807, 53] on div "Login" at bounding box center [812, 52] width 18 height 10
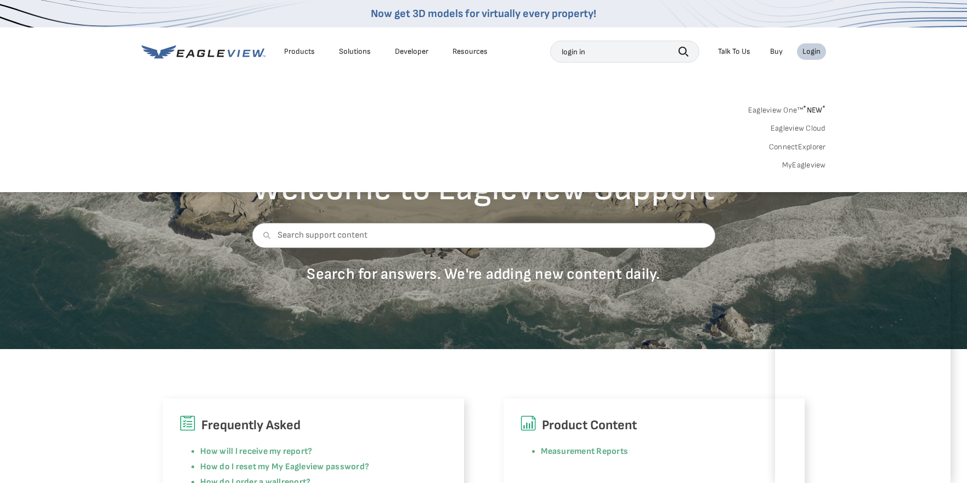
click at [795, 144] on link "ConnectExplorer" at bounding box center [797, 147] width 57 height 10
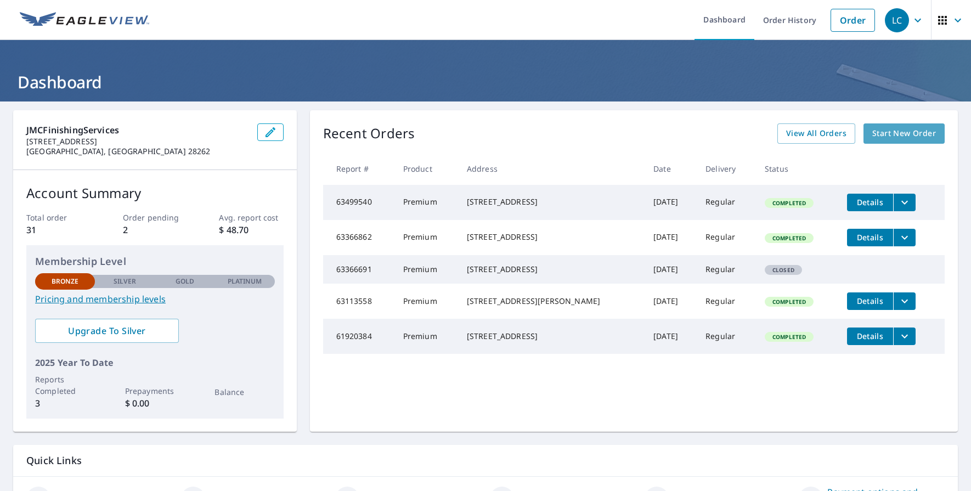
click at [891, 135] on span "Start New Order" at bounding box center [904, 134] width 64 height 14
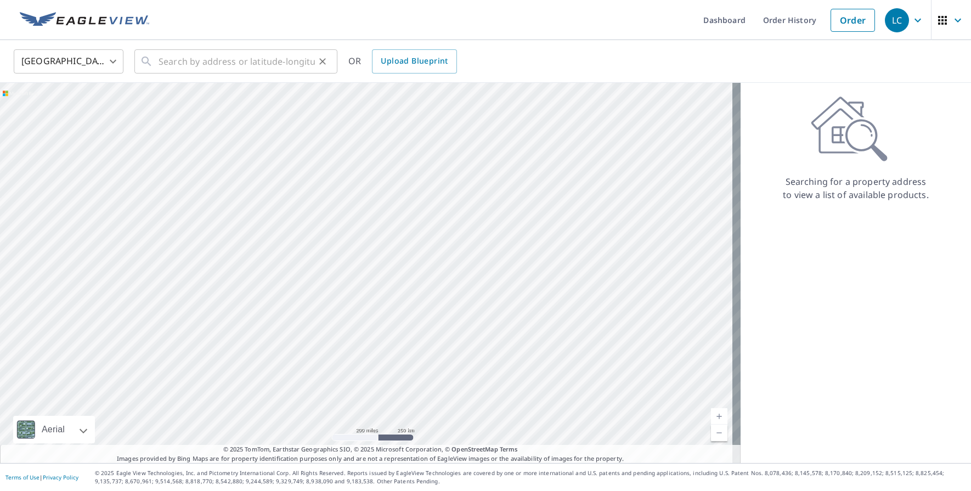
click at [158, 58] on div "​" at bounding box center [235, 61] width 203 height 24
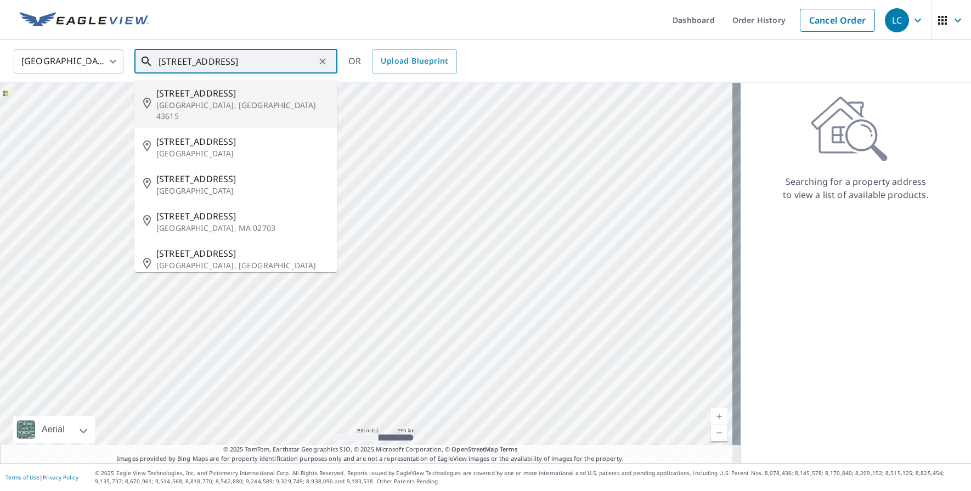
click at [279, 62] on input "[STREET_ADDRESS]" at bounding box center [237, 61] width 156 height 31
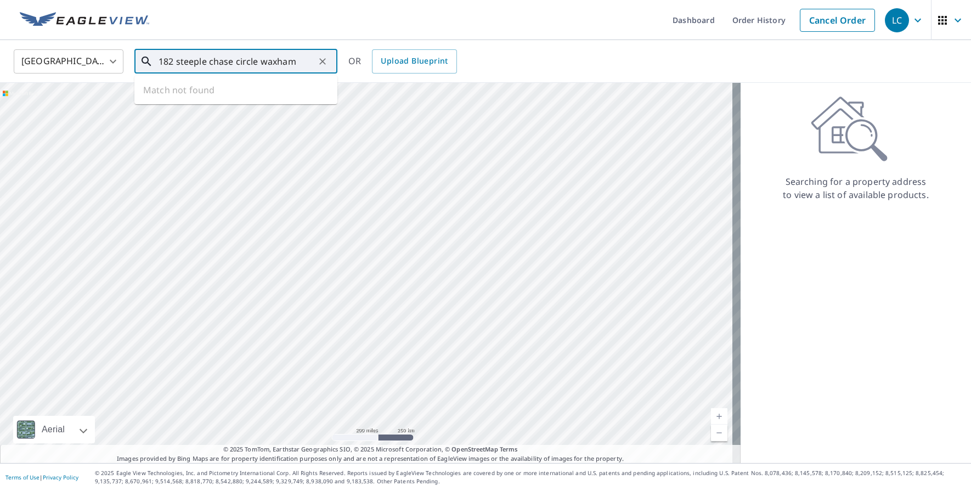
click at [307, 61] on input "182 steeple chase circle waxham" at bounding box center [237, 61] width 156 height 31
click at [303, 64] on input "182 steeple chase circle waxhaw" at bounding box center [237, 61] width 156 height 31
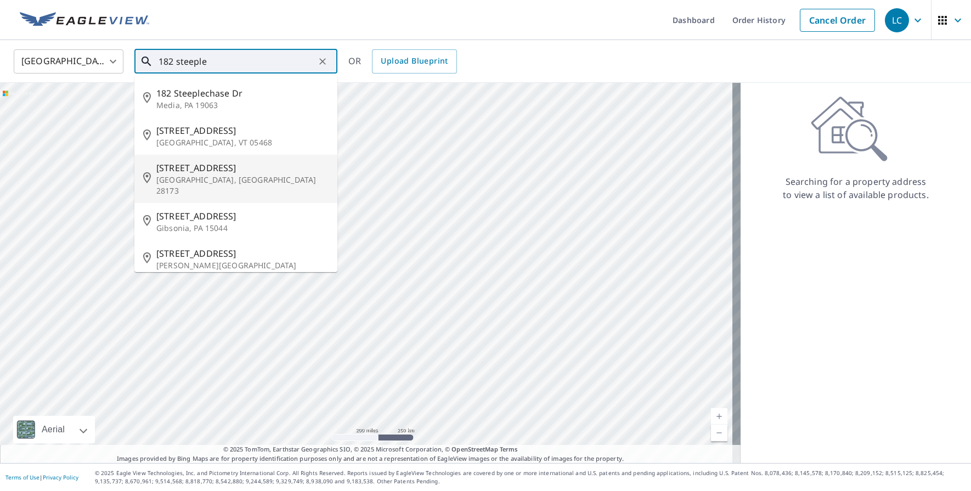
click at [219, 167] on span "[STREET_ADDRESS]" at bounding box center [242, 167] width 172 height 13
type input "[STREET_ADDRESS][PERSON_NAME]"
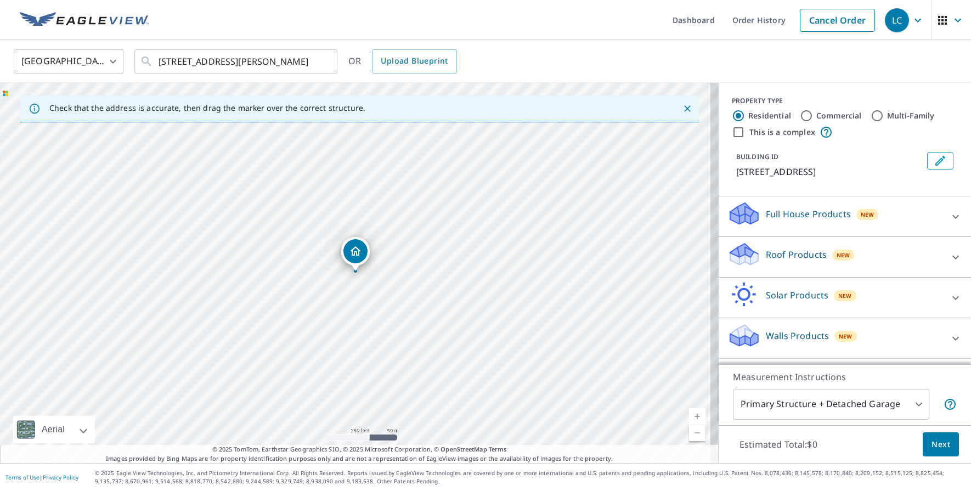
click at [839, 337] on span "New" at bounding box center [846, 336] width 14 height 9
click at [949, 339] on icon at bounding box center [955, 338] width 13 height 13
click at [936, 444] on span "Next" at bounding box center [941, 445] width 19 height 14
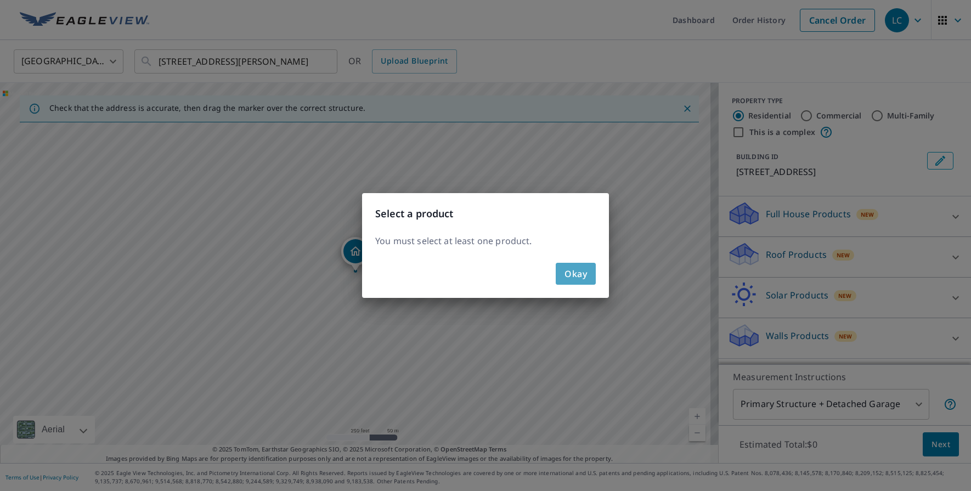
click at [574, 279] on span "Okay" at bounding box center [576, 273] width 22 height 15
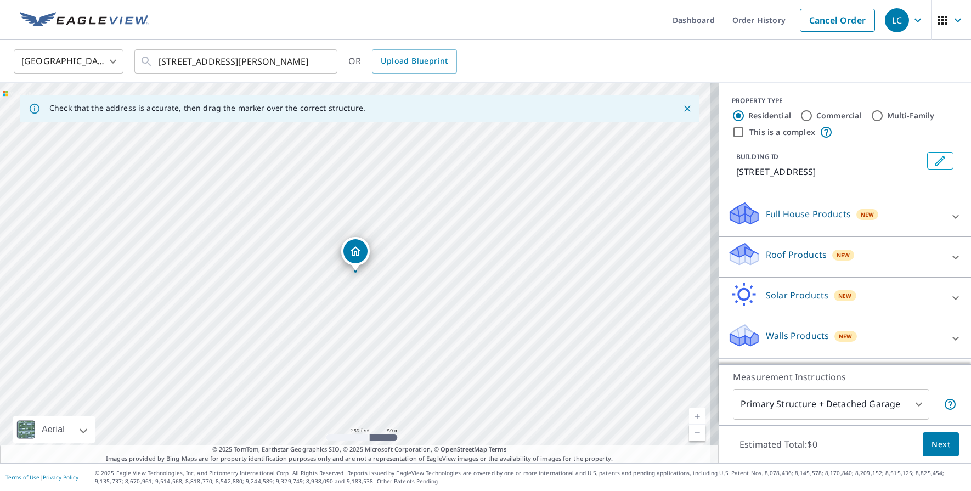
click at [730, 334] on icon at bounding box center [744, 332] width 28 height 14
click at [839, 335] on span "New" at bounding box center [846, 336] width 14 height 9
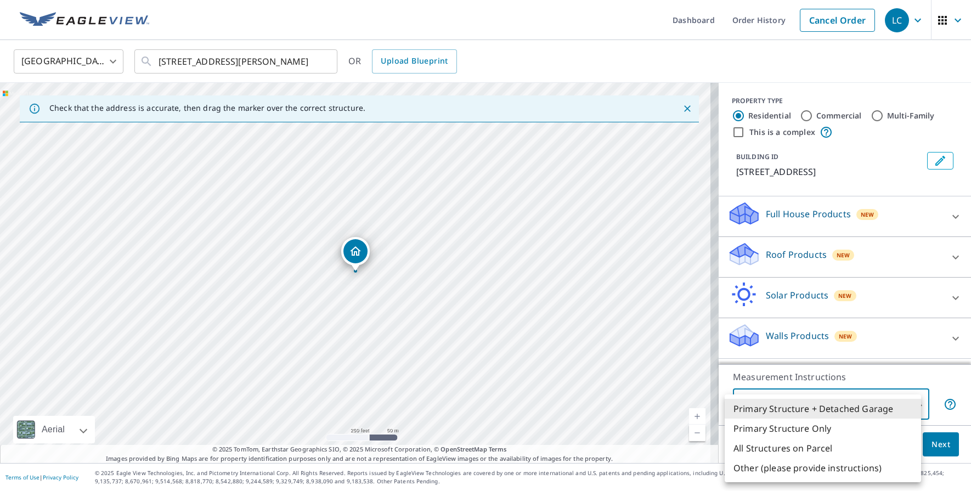
click at [908, 402] on body "LC LC Dashboard Order History Cancel Order LC [GEOGRAPHIC_DATA] US ​ [STREET_AD…" at bounding box center [485, 245] width 971 height 491
click at [783, 427] on li "Primary Structure Only" at bounding box center [823, 429] width 196 height 20
type input "2"
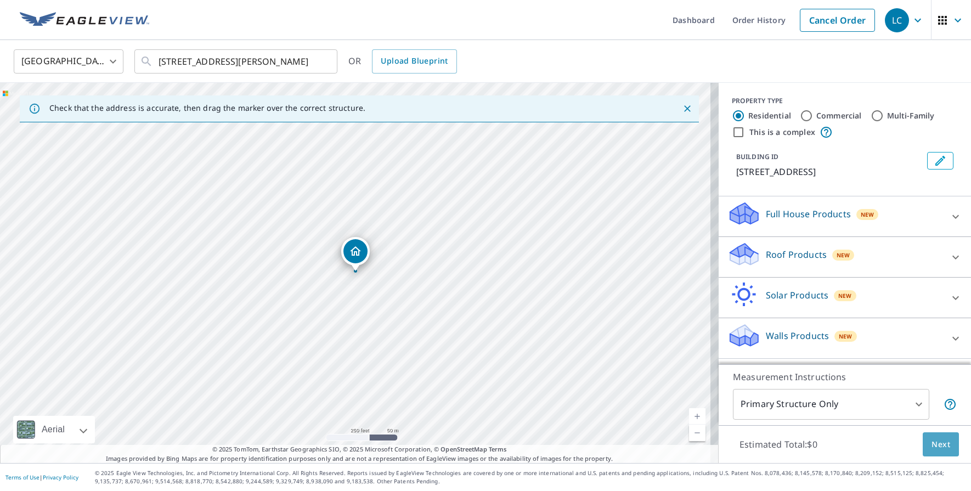
click at [936, 439] on span "Next" at bounding box center [941, 445] width 19 height 14
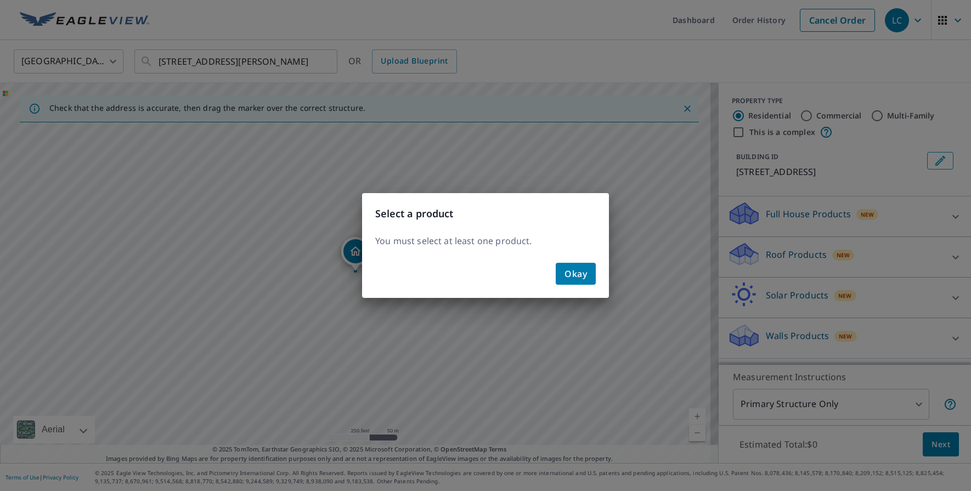
click at [568, 271] on span "Okay" at bounding box center [576, 273] width 22 height 15
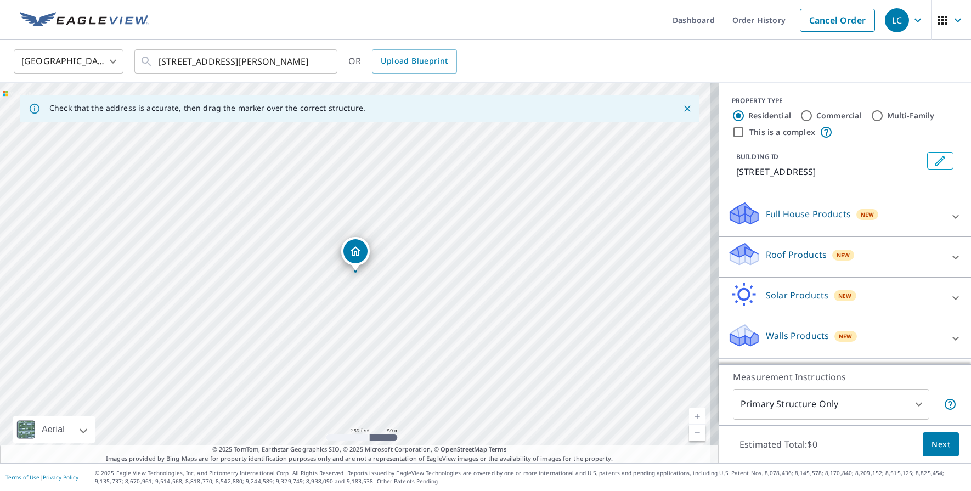
click at [739, 334] on icon at bounding box center [744, 332] width 28 height 14
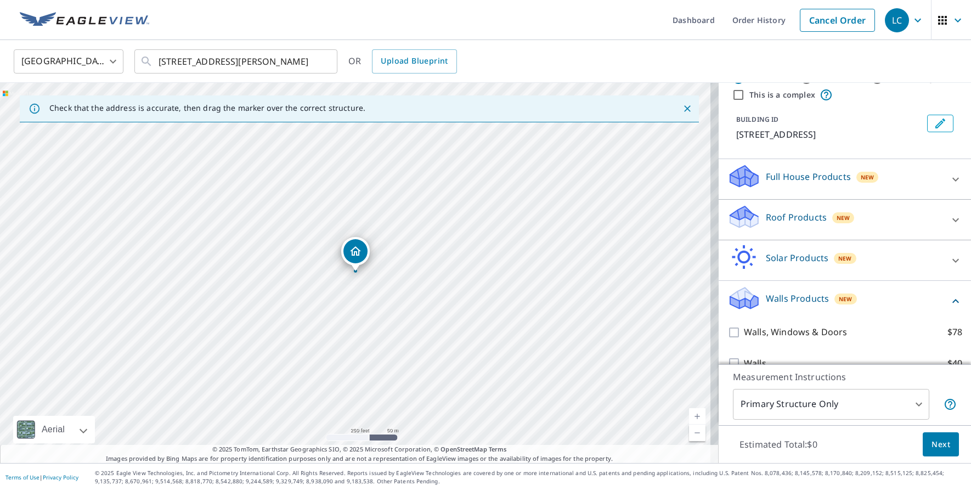
scroll to position [57, 0]
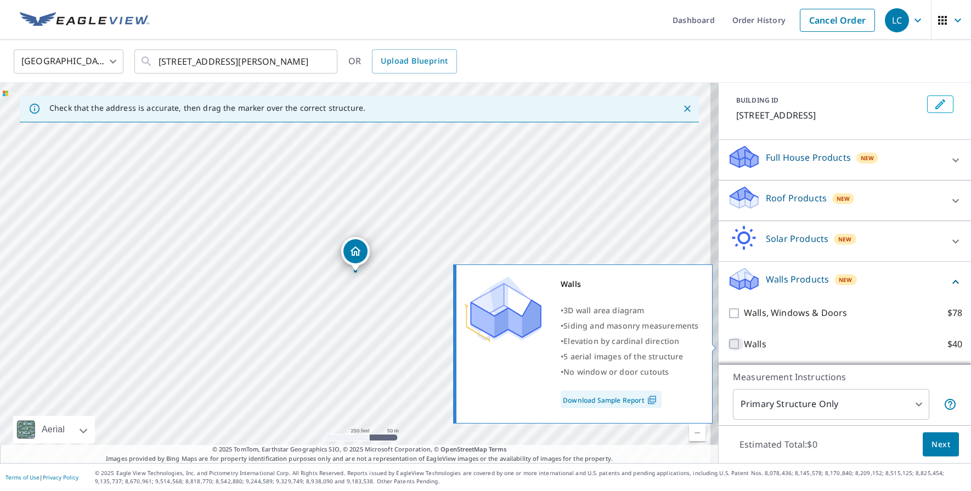
click at [728, 338] on input "Walls $40" at bounding box center [736, 343] width 16 height 13
checkbox input "true"
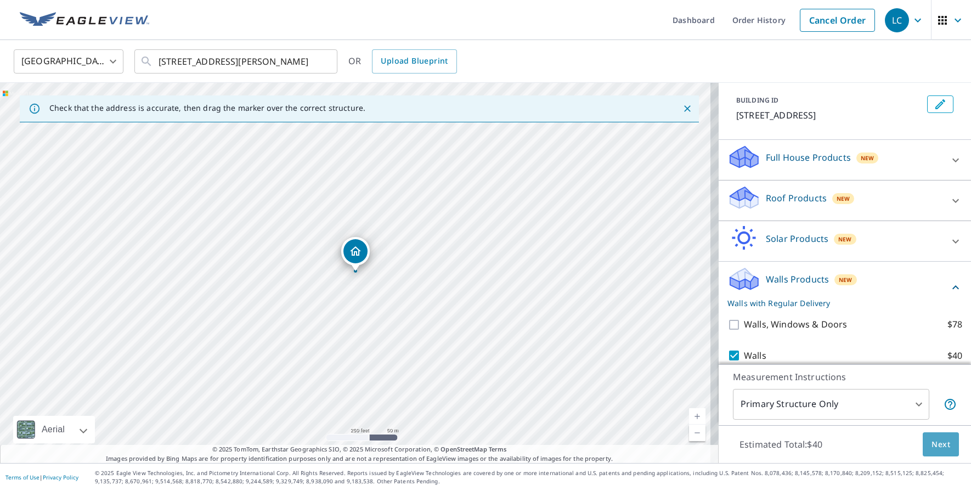
click at [934, 443] on span "Next" at bounding box center [941, 445] width 19 height 14
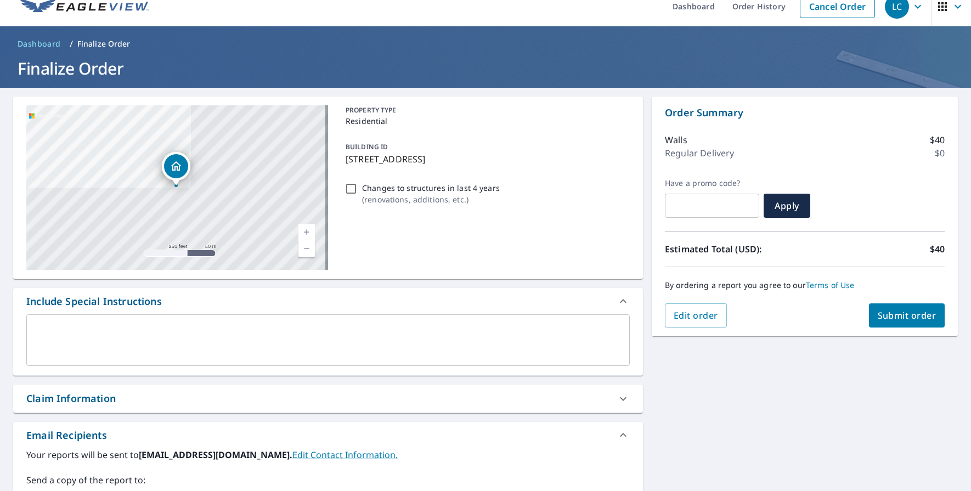
scroll to position [200, 0]
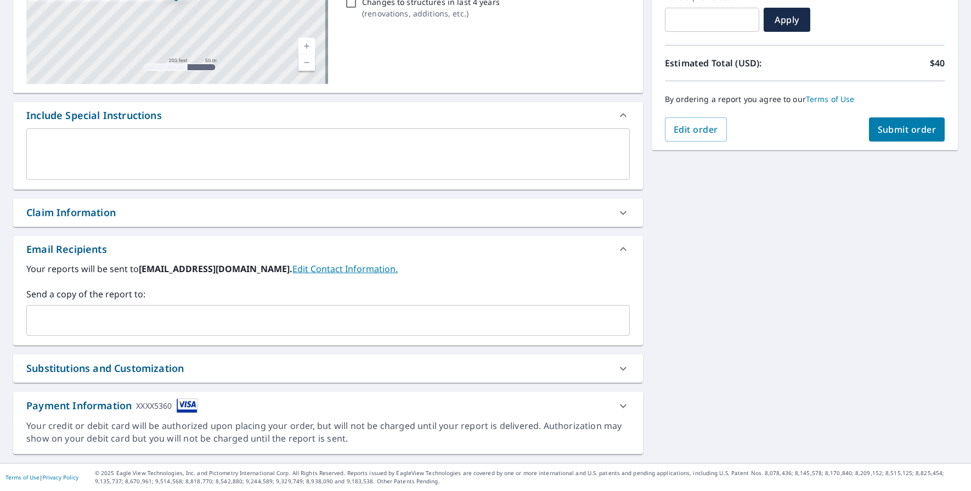
click at [620, 402] on icon at bounding box center [623, 405] width 13 height 13
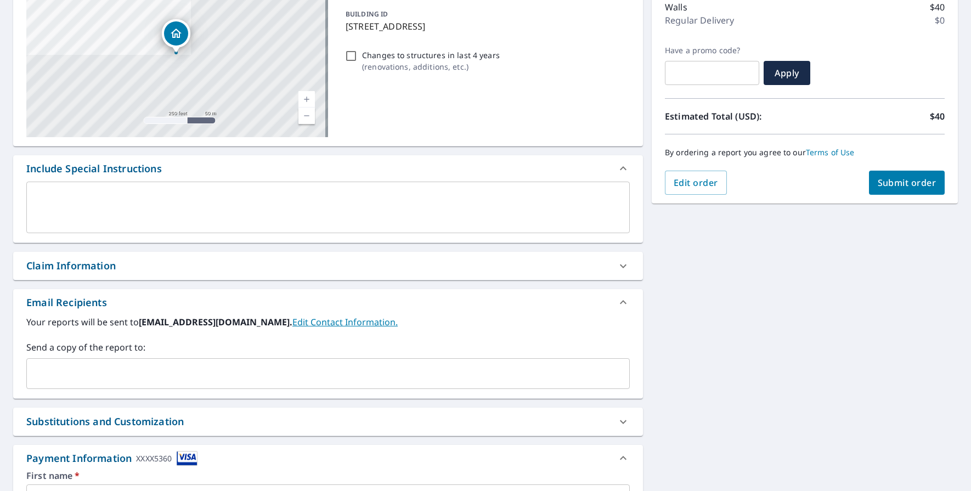
scroll to position [128, 0]
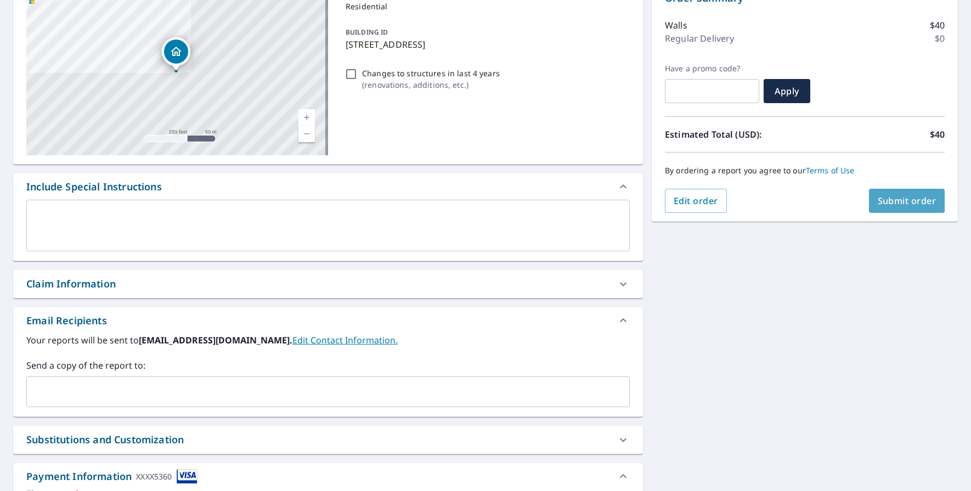
click at [885, 201] on span "Submit order" at bounding box center [907, 201] width 59 height 12
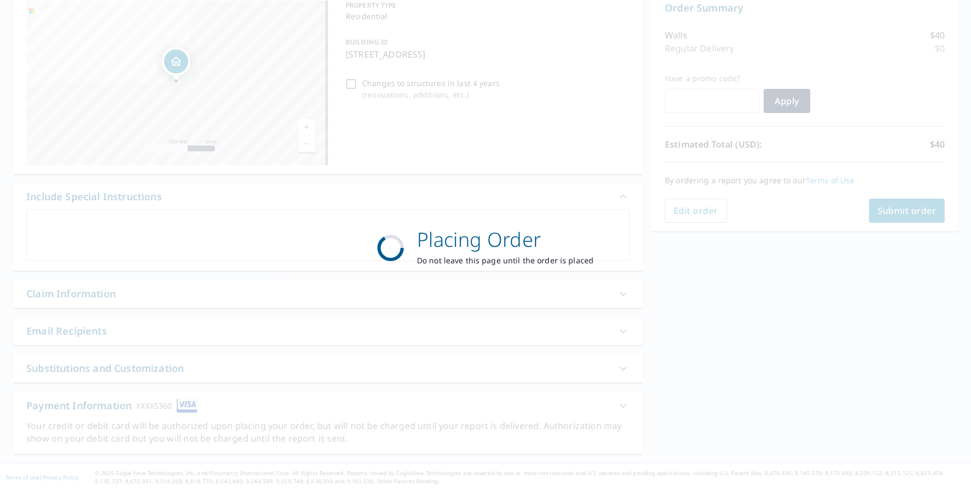
scroll to position [119, 0]
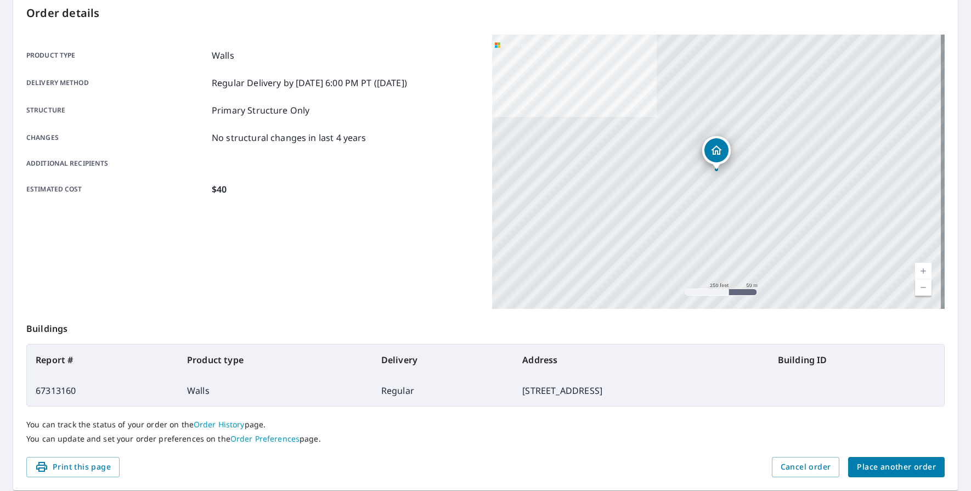
drag, startPoint x: 962, startPoint y: 112, endPoint x: 965, endPoint y: 252, distance: 140.5
click at [965, 252] on div "Dashboard Order History Order LC Order Submitted Order details Product type Wal…" at bounding box center [485, 245] width 971 height 491
